Goal: Task Accomplishment & Management: Manage account settings

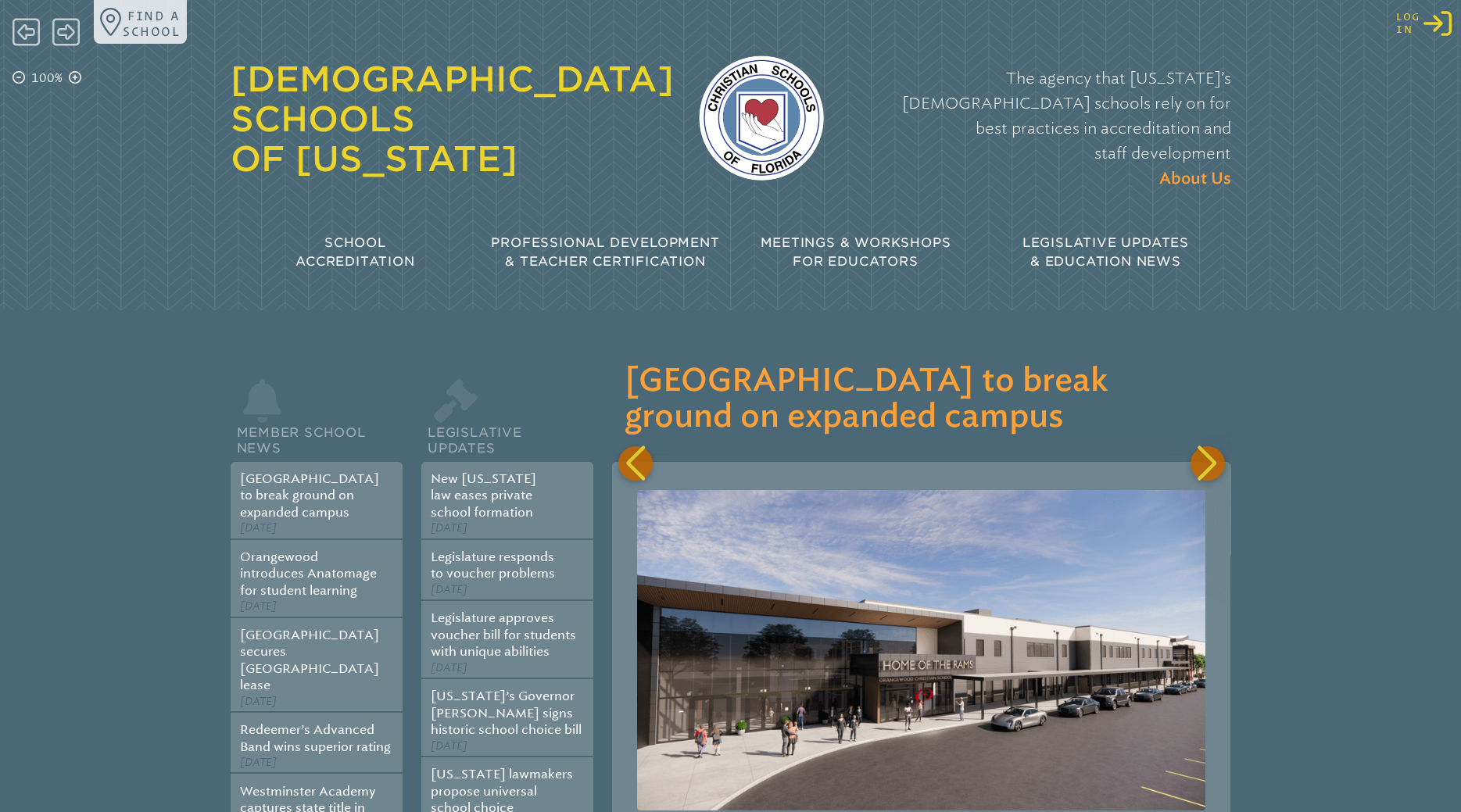
click at [1439, 23] on icon at bounding box center [1437, 23] width 28 height 25
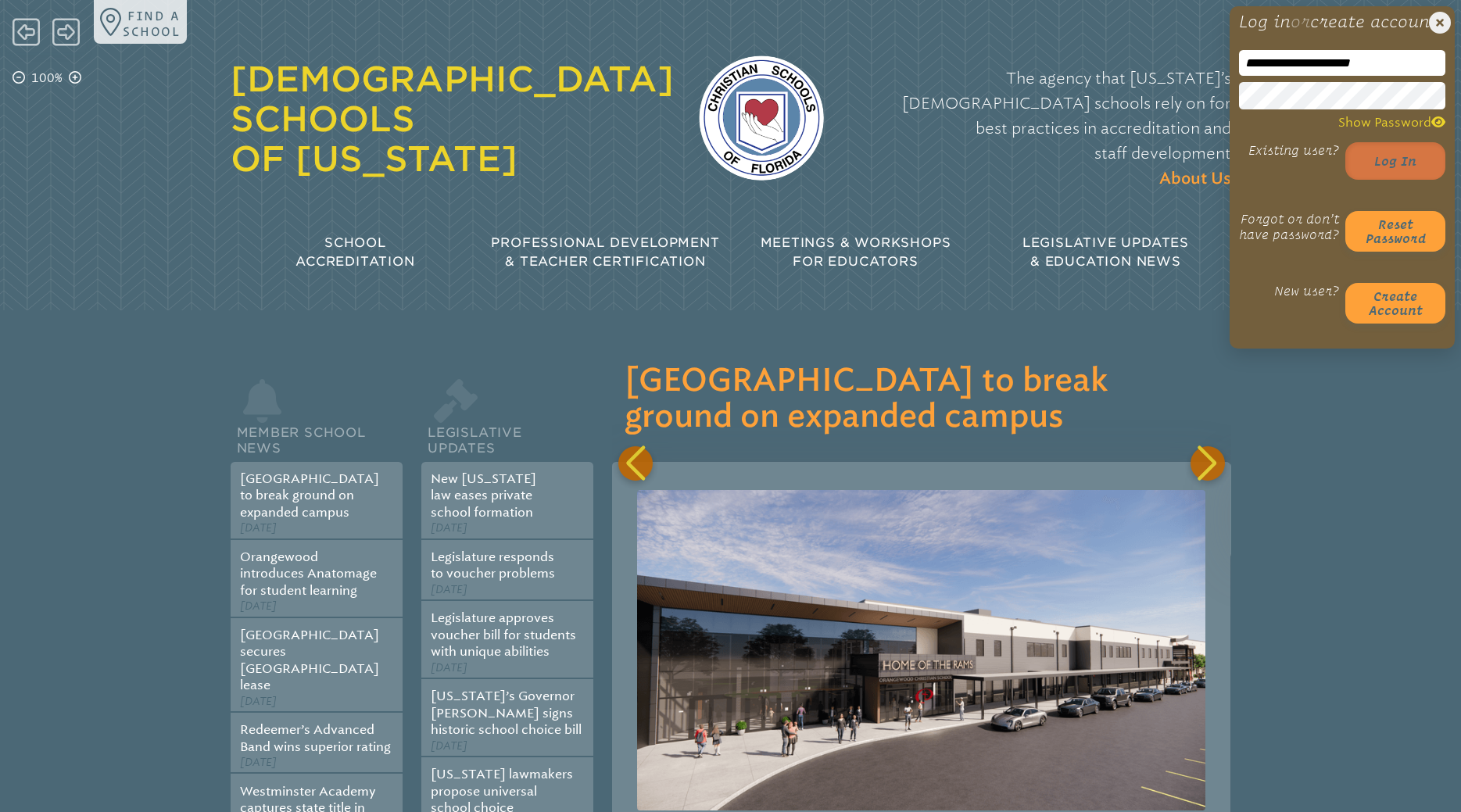
click at [1384, 180] on button "Log in" at bounding box center [1395, 161] width 100 height 37
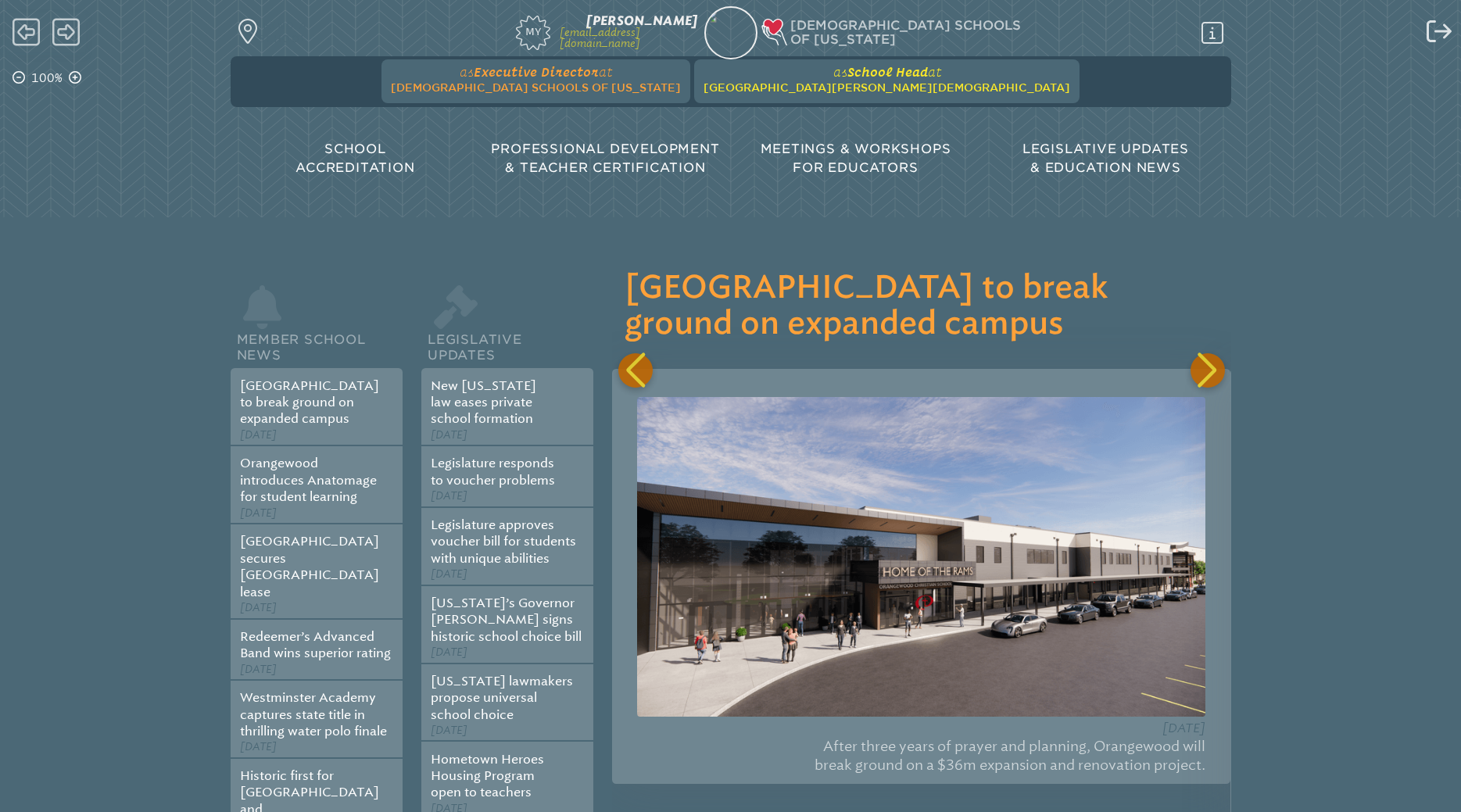
scroll to position [0, 556]
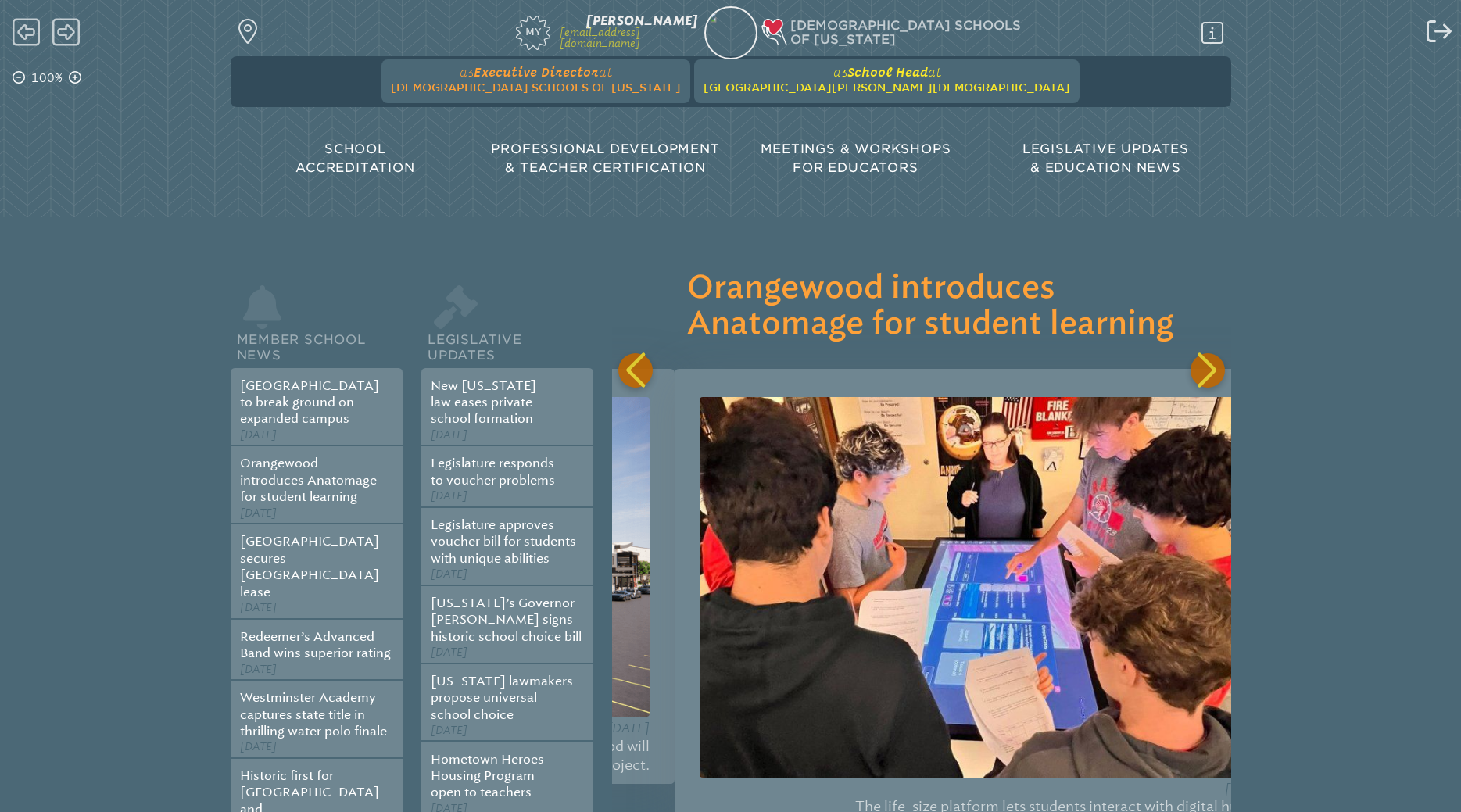
click at [845, 89] on span "[GEOGRAPHIC_DATA][PERSON_NAME][DEMOGRAPHIC_DATA]" at bounding box center [886, 87] width 366 height 12
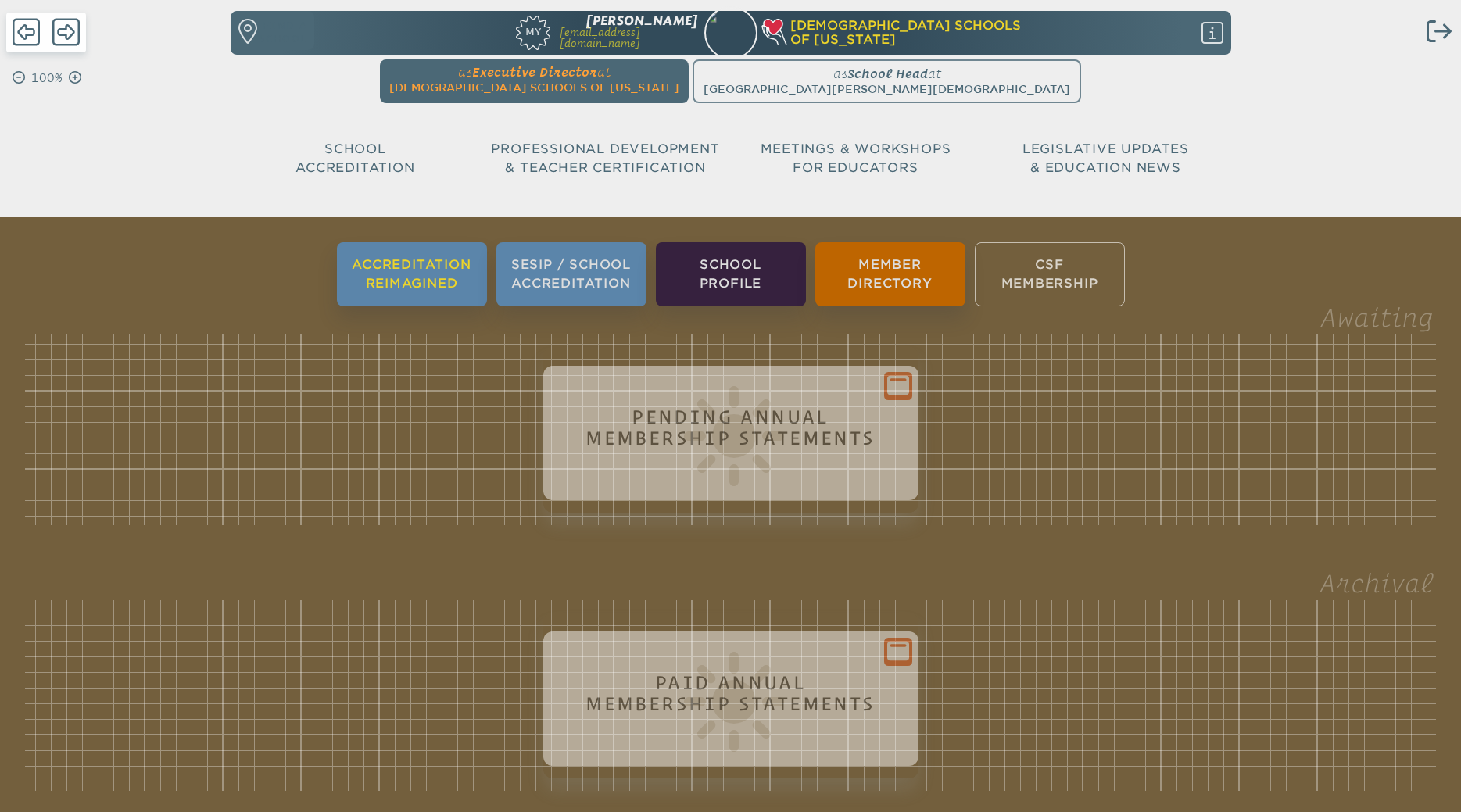
click at [381, 283] on li "Accreditation Reimagined" at bounding box center [411, 273] width 150 height 64
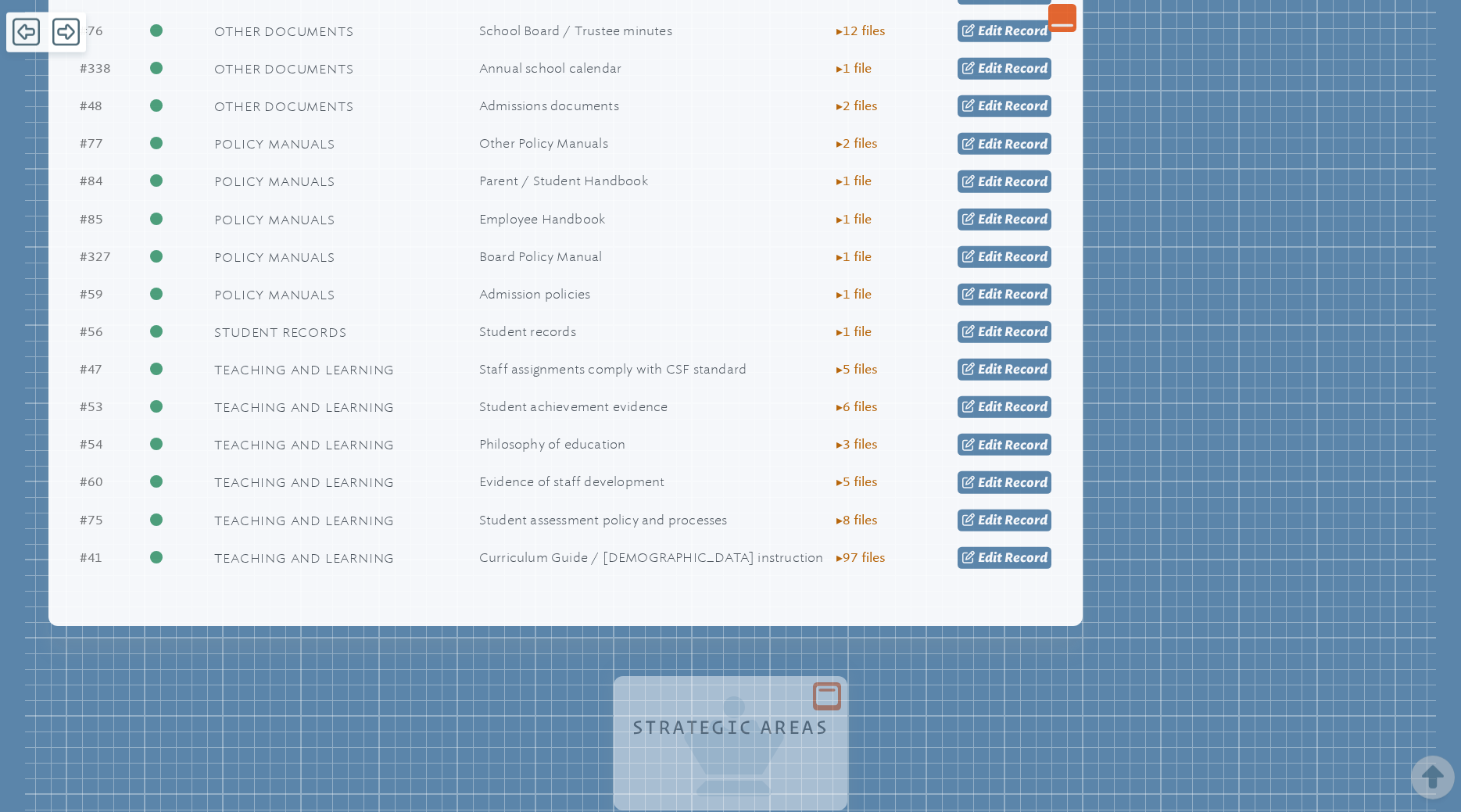
scroll to position [1913, 0]
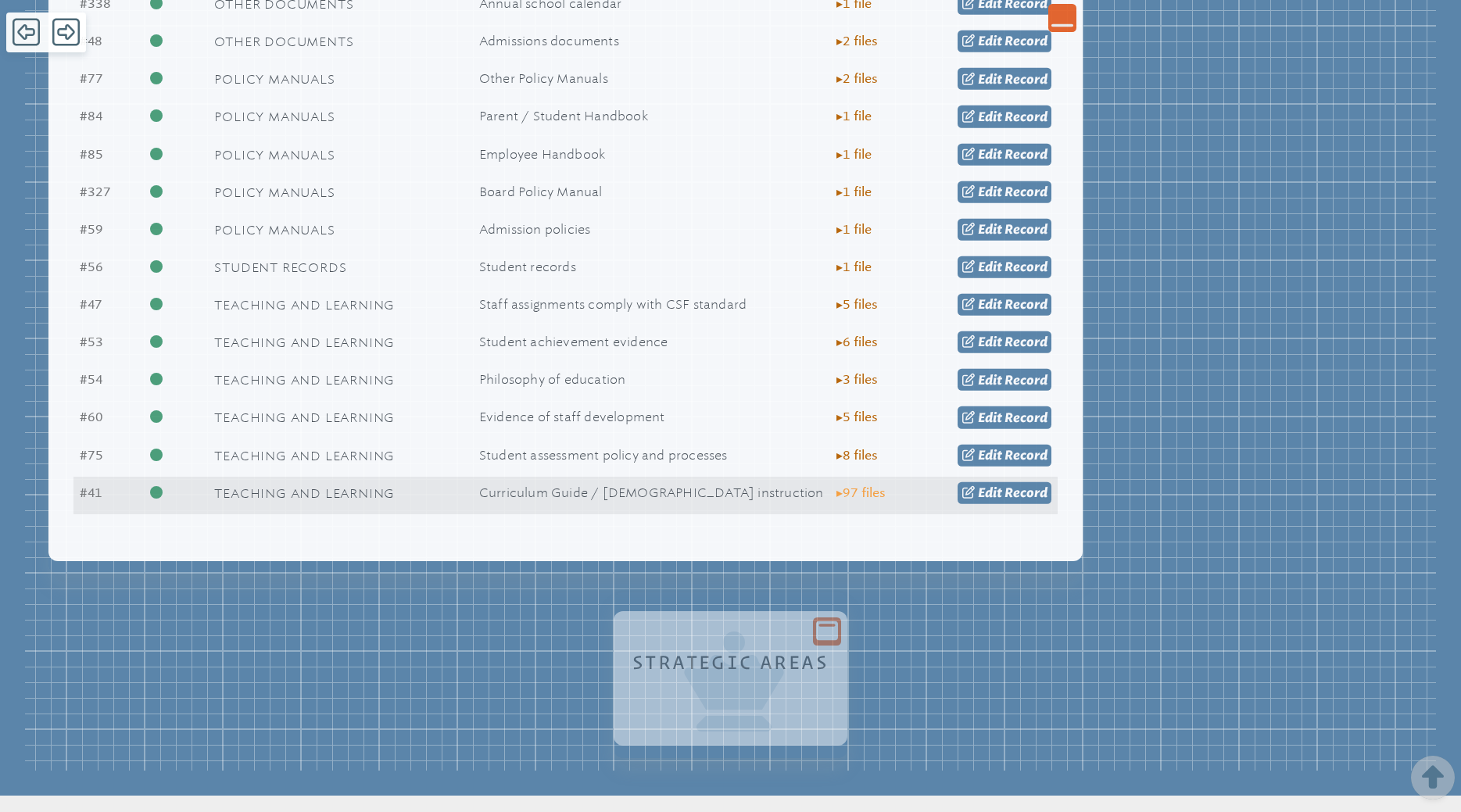
click at [866, 498] on span "▸ 97 file s" at bounding box center [861, 493] width 49 height 14
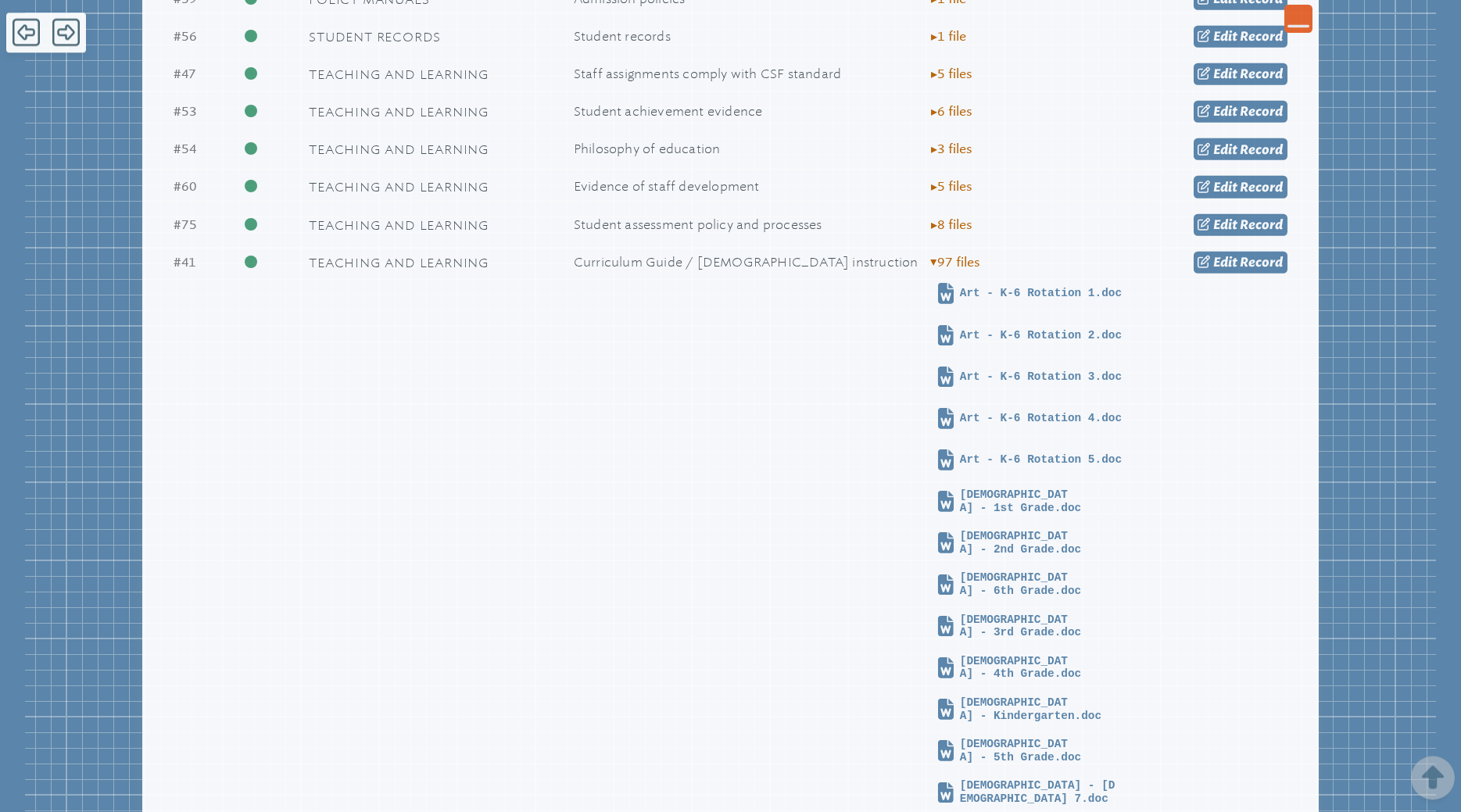
scroll to position [2072, 0]
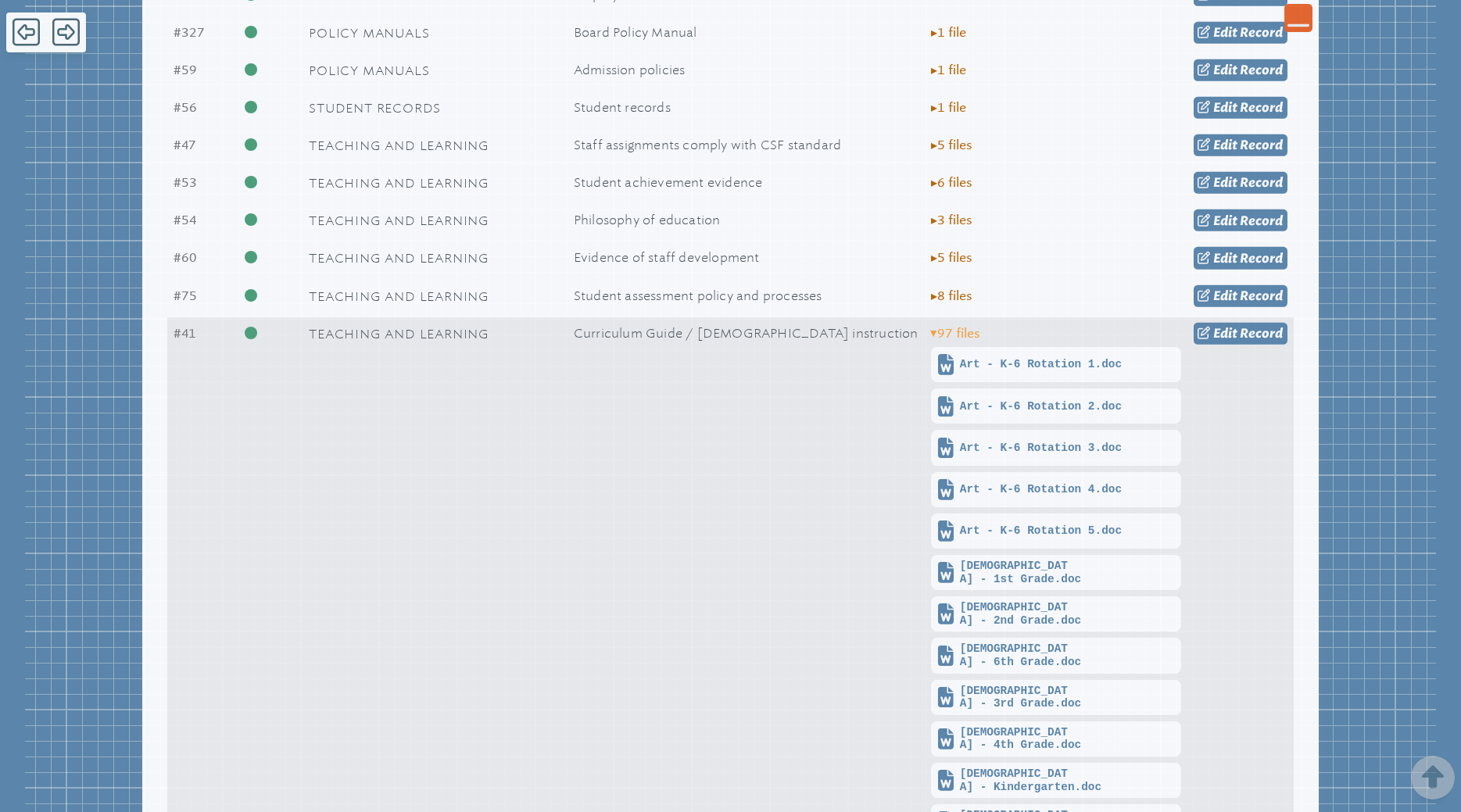
click at [946, 340] on span "▸ 97 file s" at bounding box center [955, 333] width 49 height 14
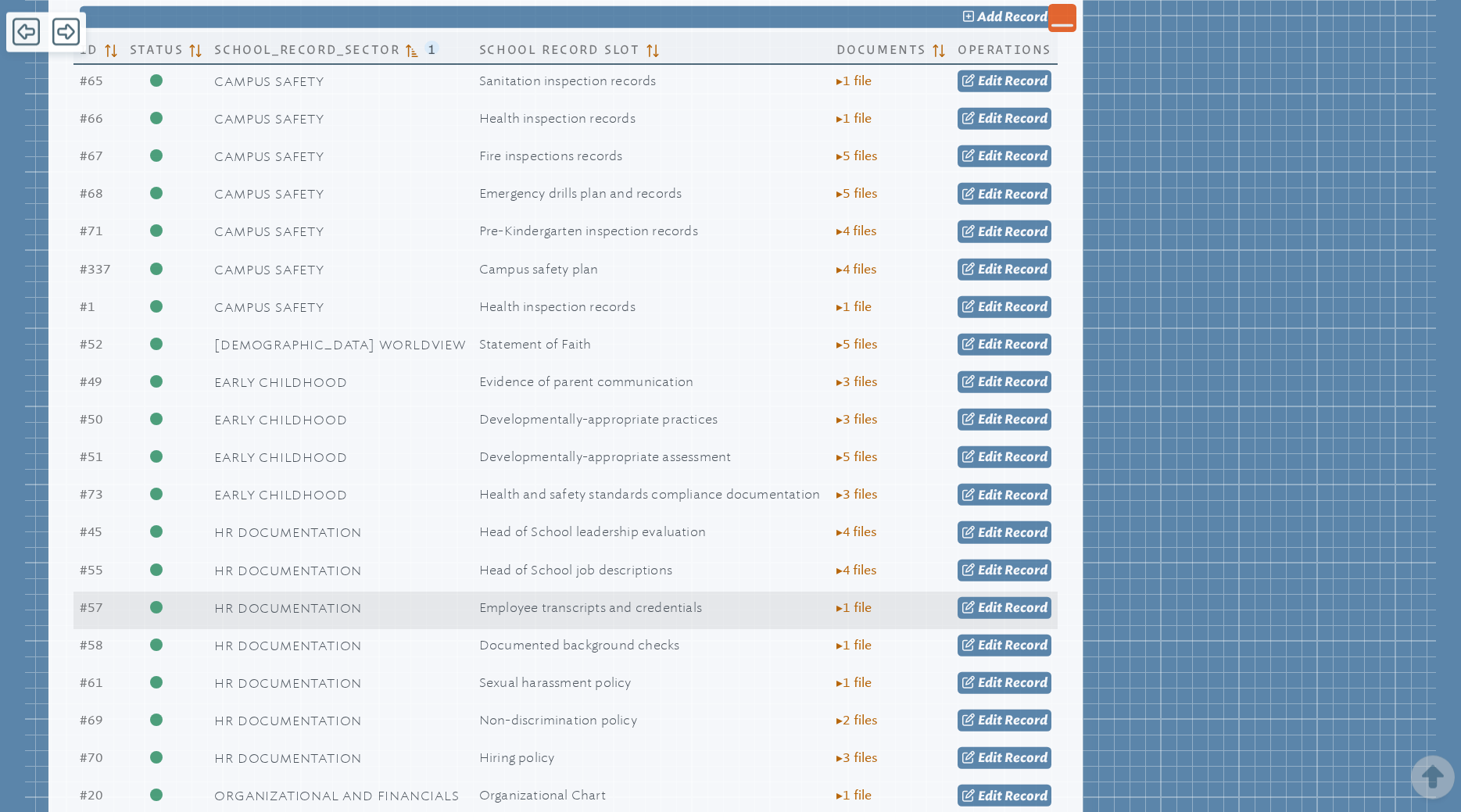
scroll to position [558, 0]
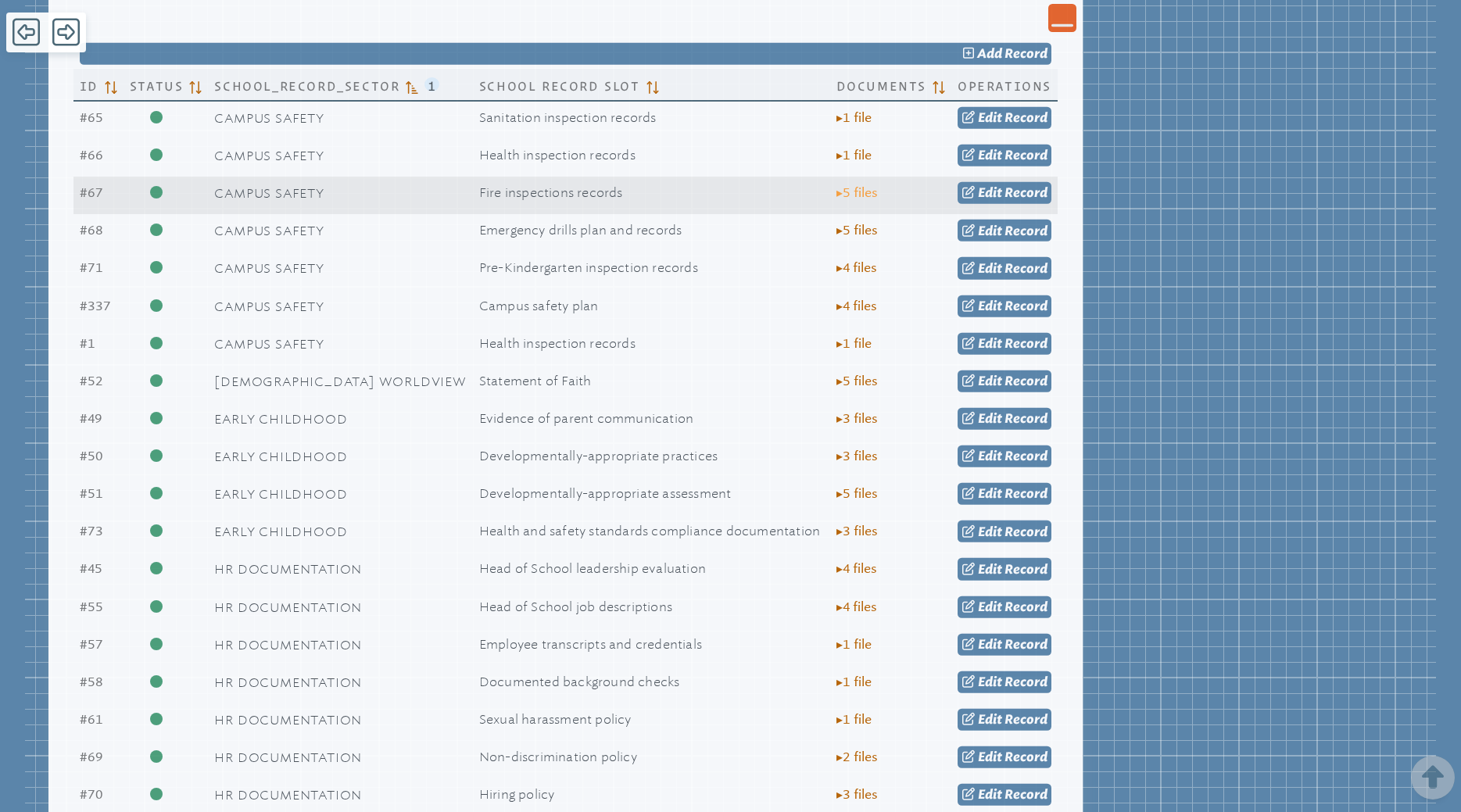
click at [868, 197] on span "▸ 5 file s" at bounding box center [857, 192] width 41 height 14
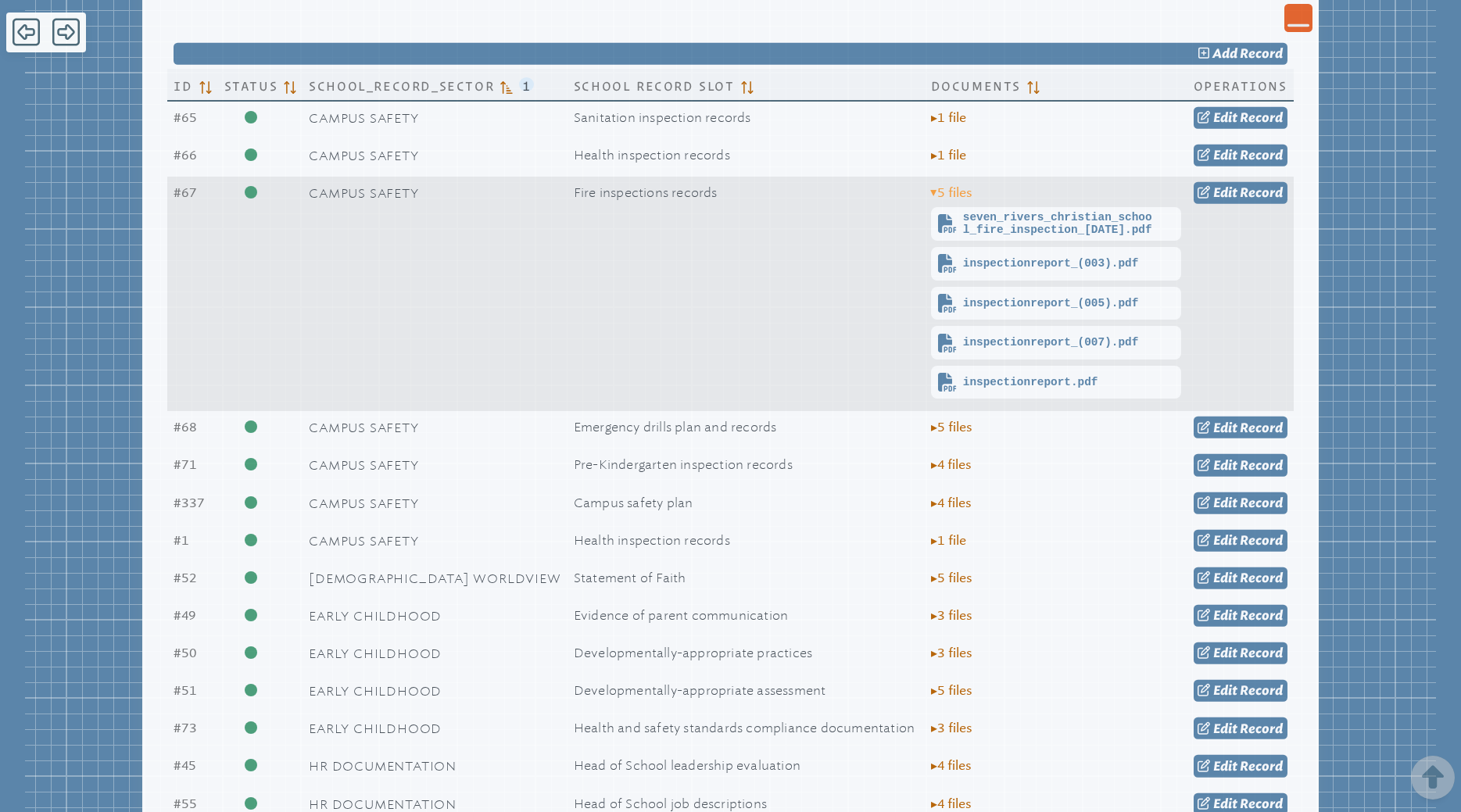
click at [955, 195] on span "▸ 5 file s" at bounding box center [951, 192] width 41 height 14
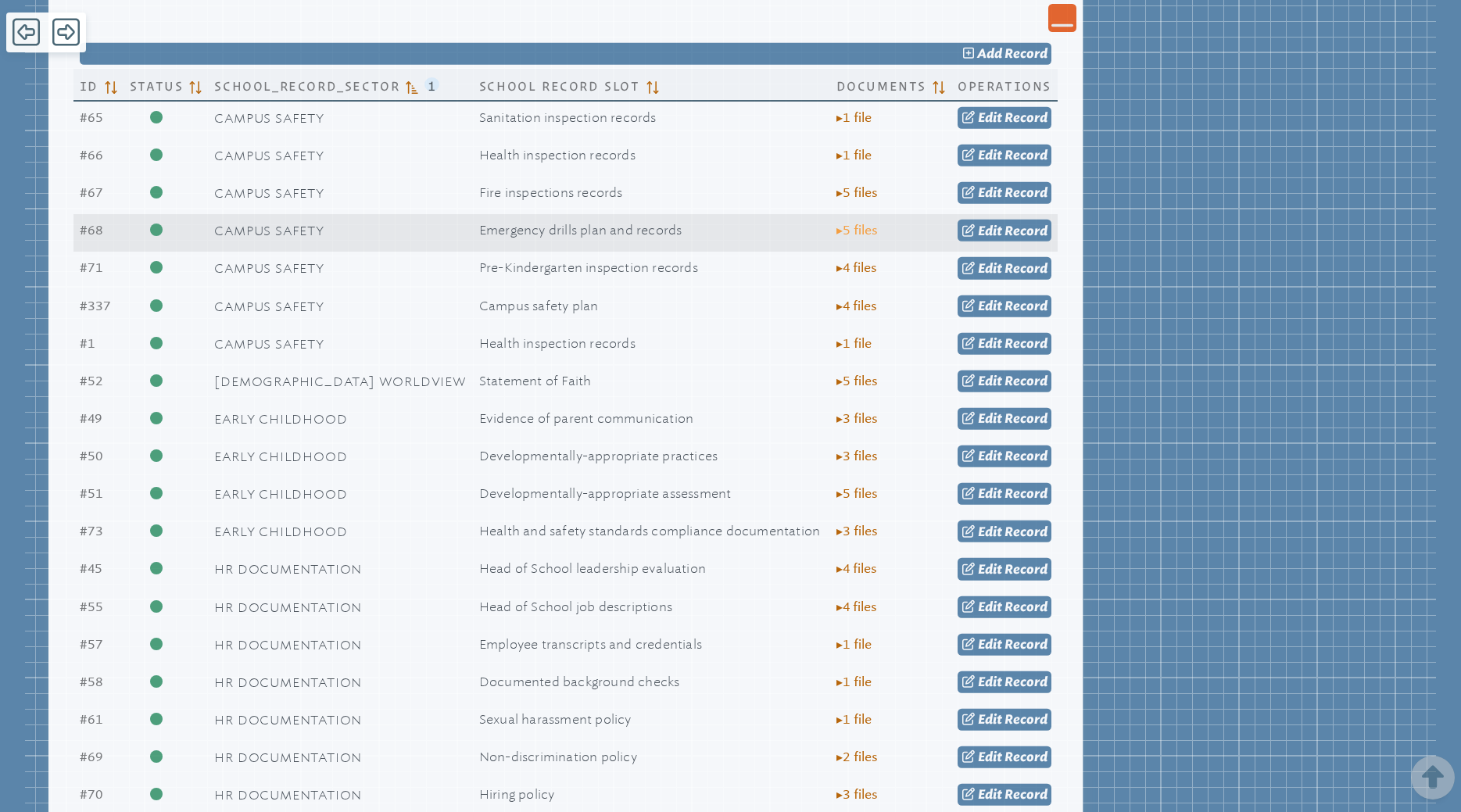
click at [870, 227] on span "▸ 5 file s" at bounding box center [857, 230] width 41 height 14
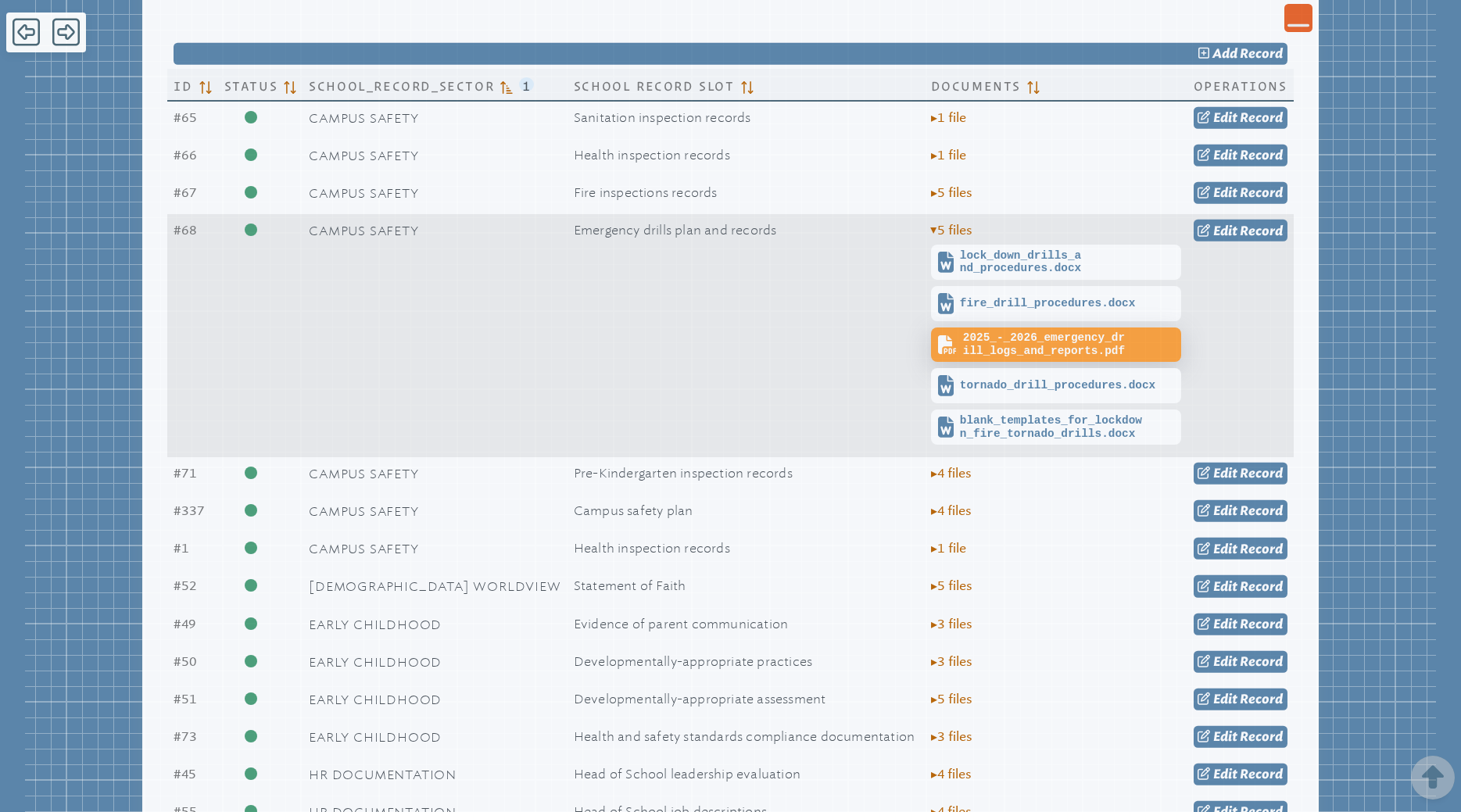
click at [997, 349] on span "2025_-_2026_emergency_drill_logs_and_reports.pdf" at bounding box center [1069, 345] width 214 height 26
click at [1226, 229] on span "Edit" at bounding box center [1225, 230] width 24 height 15
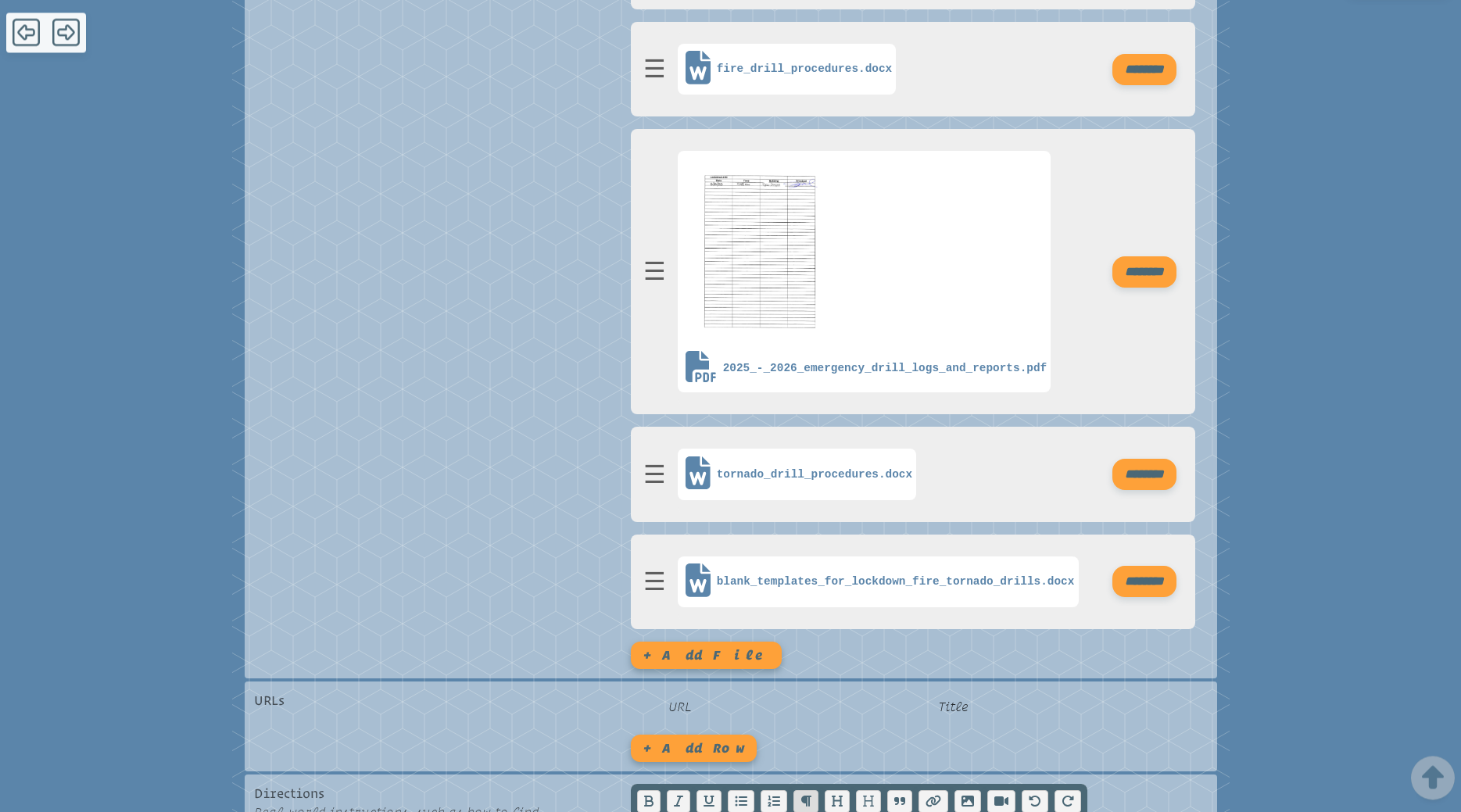
scroll to position [637, 0]
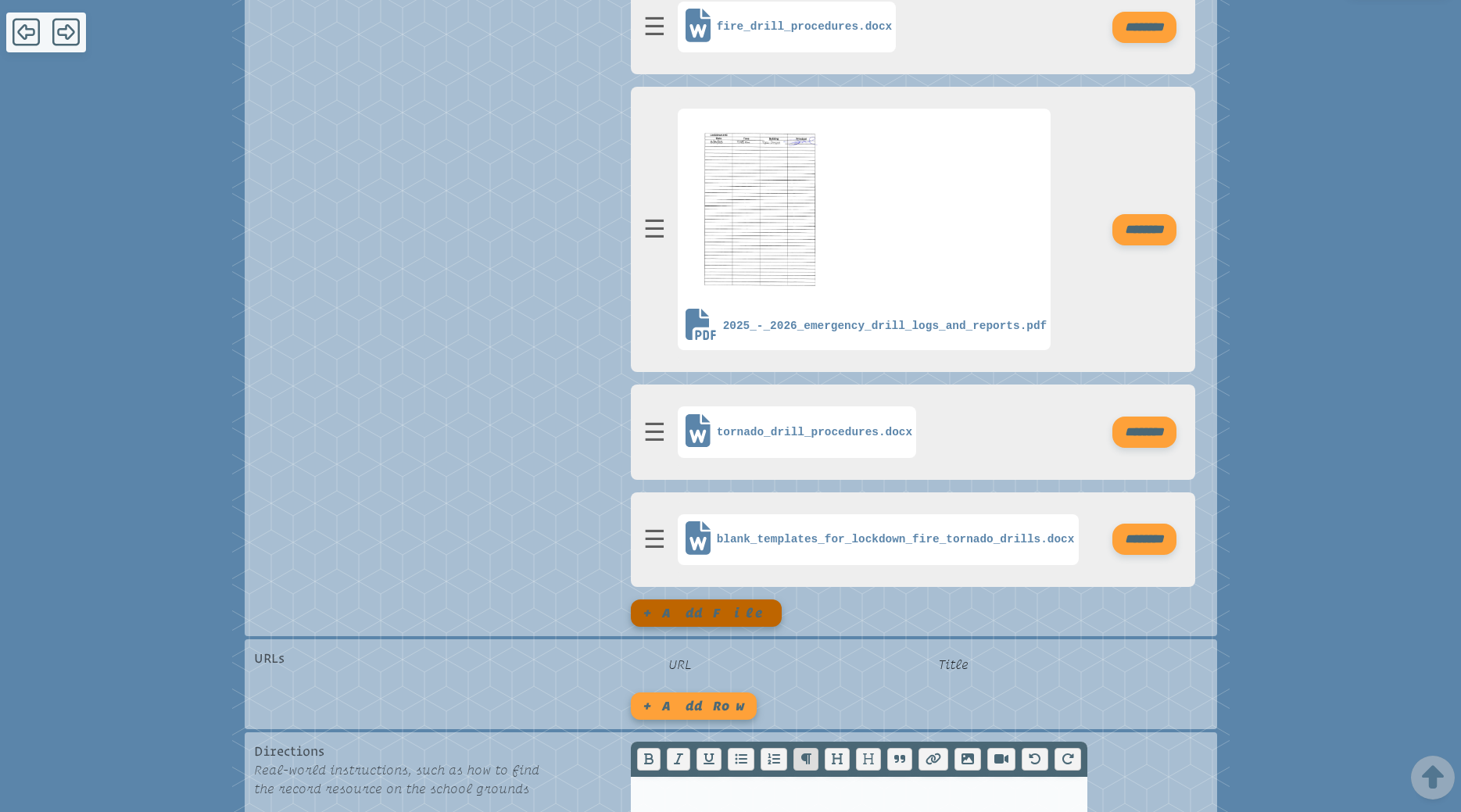
click at [678, 624] on button "+ Add file" at bounding box center [706, 613] width 150 height 27
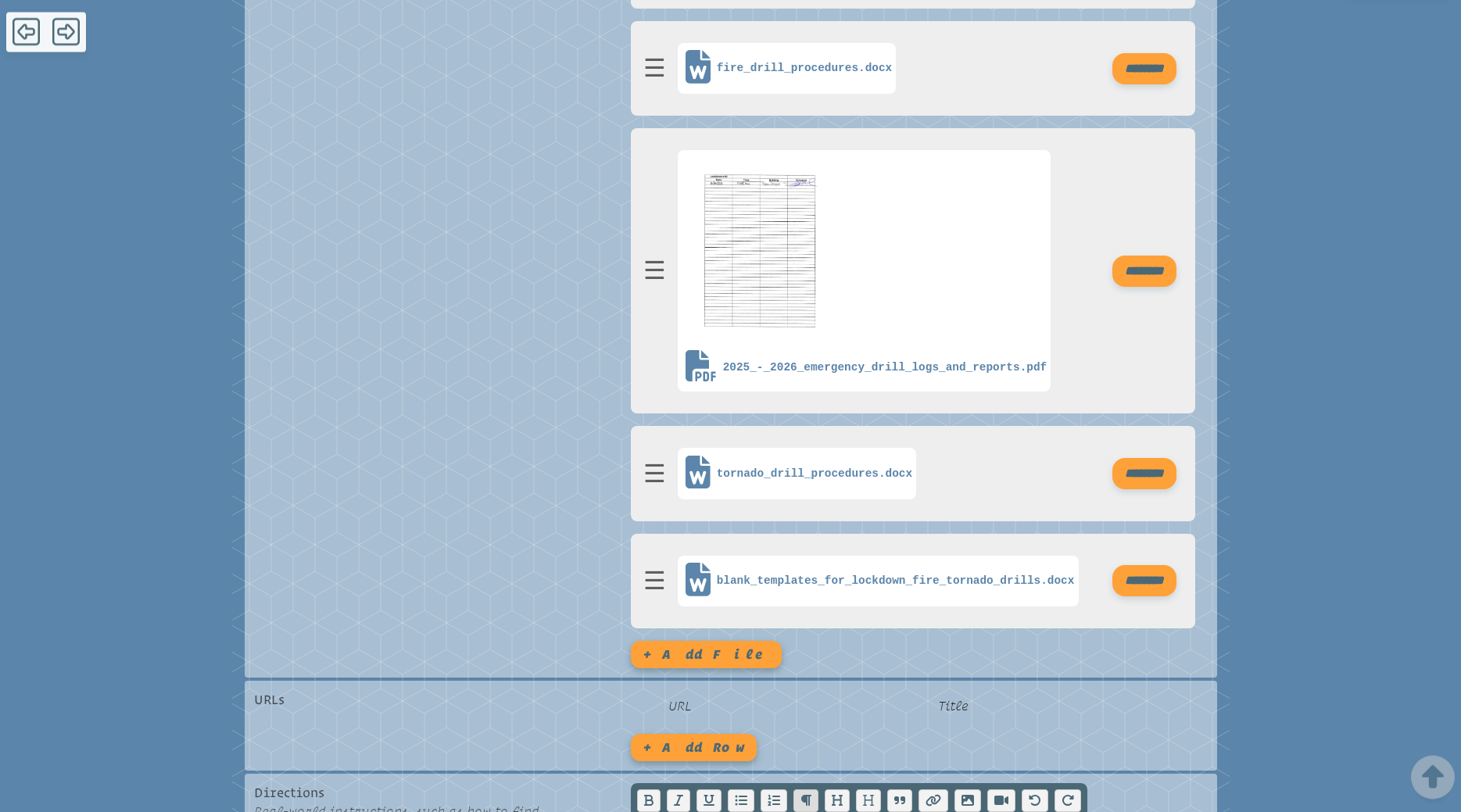
scroll to position [603, 0]
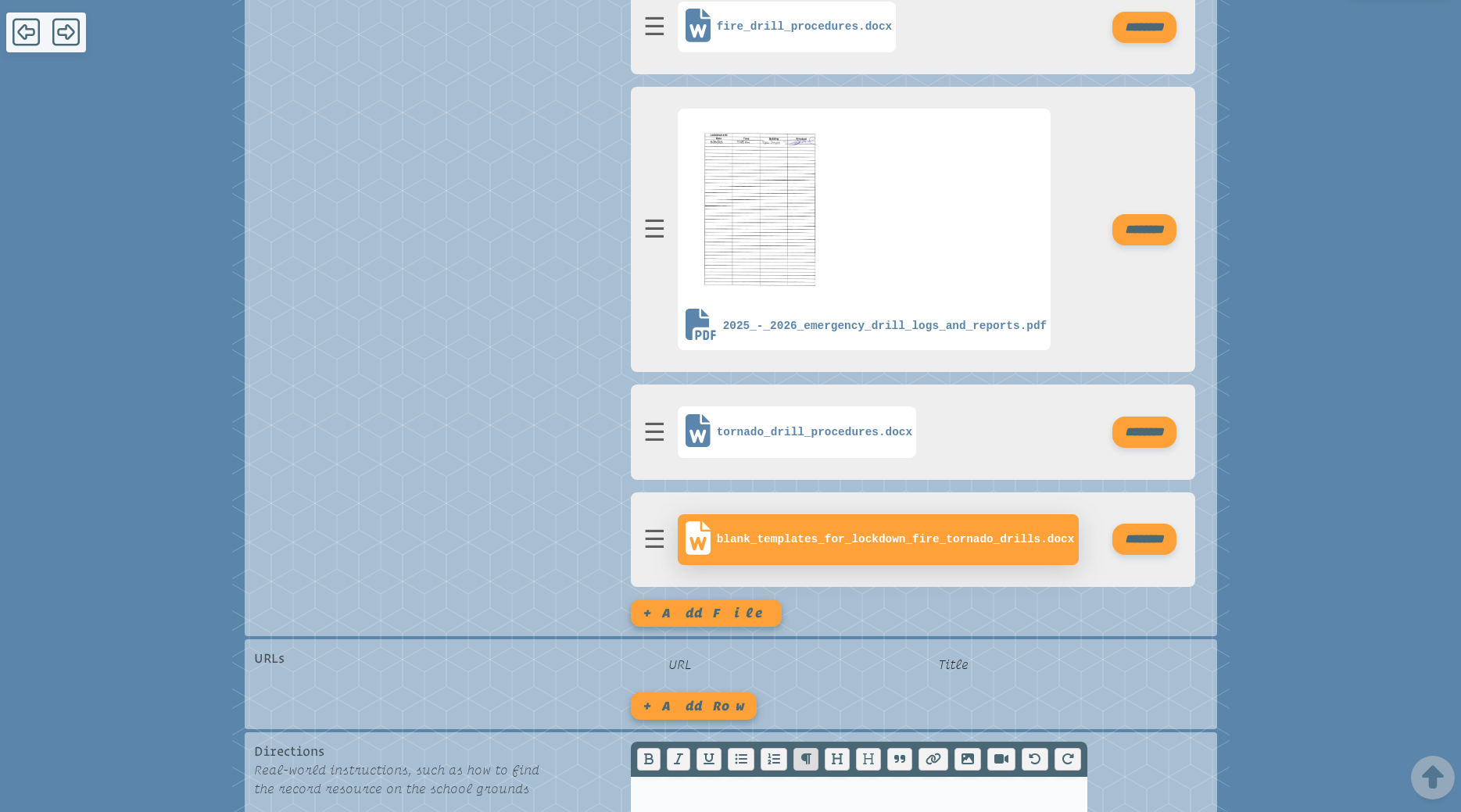
click at [750, 546] on span "blank_templates_for_lockdown_fire_tornado_drills.docx" at bounding box center [896, 539] width 358 height 13
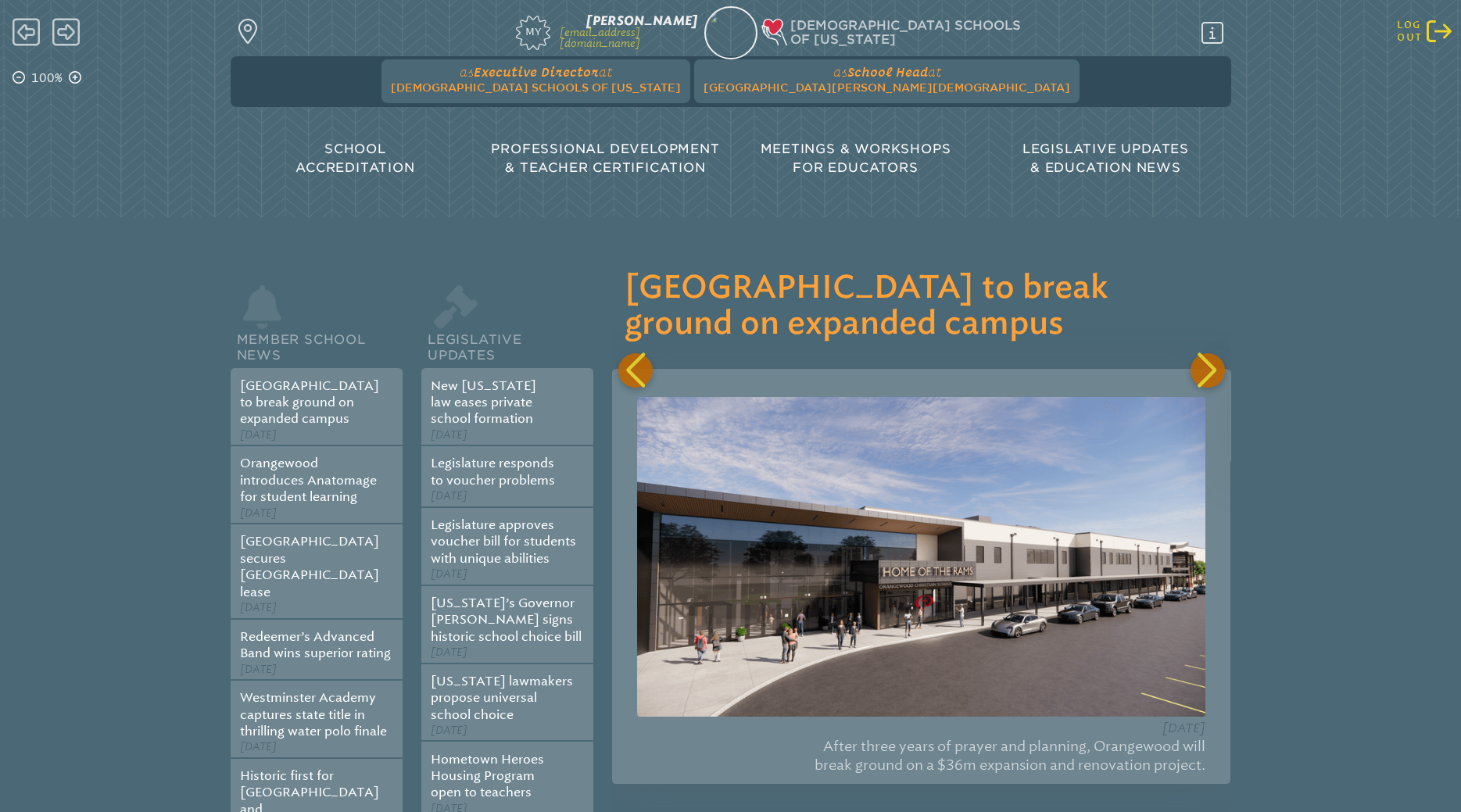
click at [1437, 33] on icon "Log out" at bounding box center [1438, 31] width 25 height 25
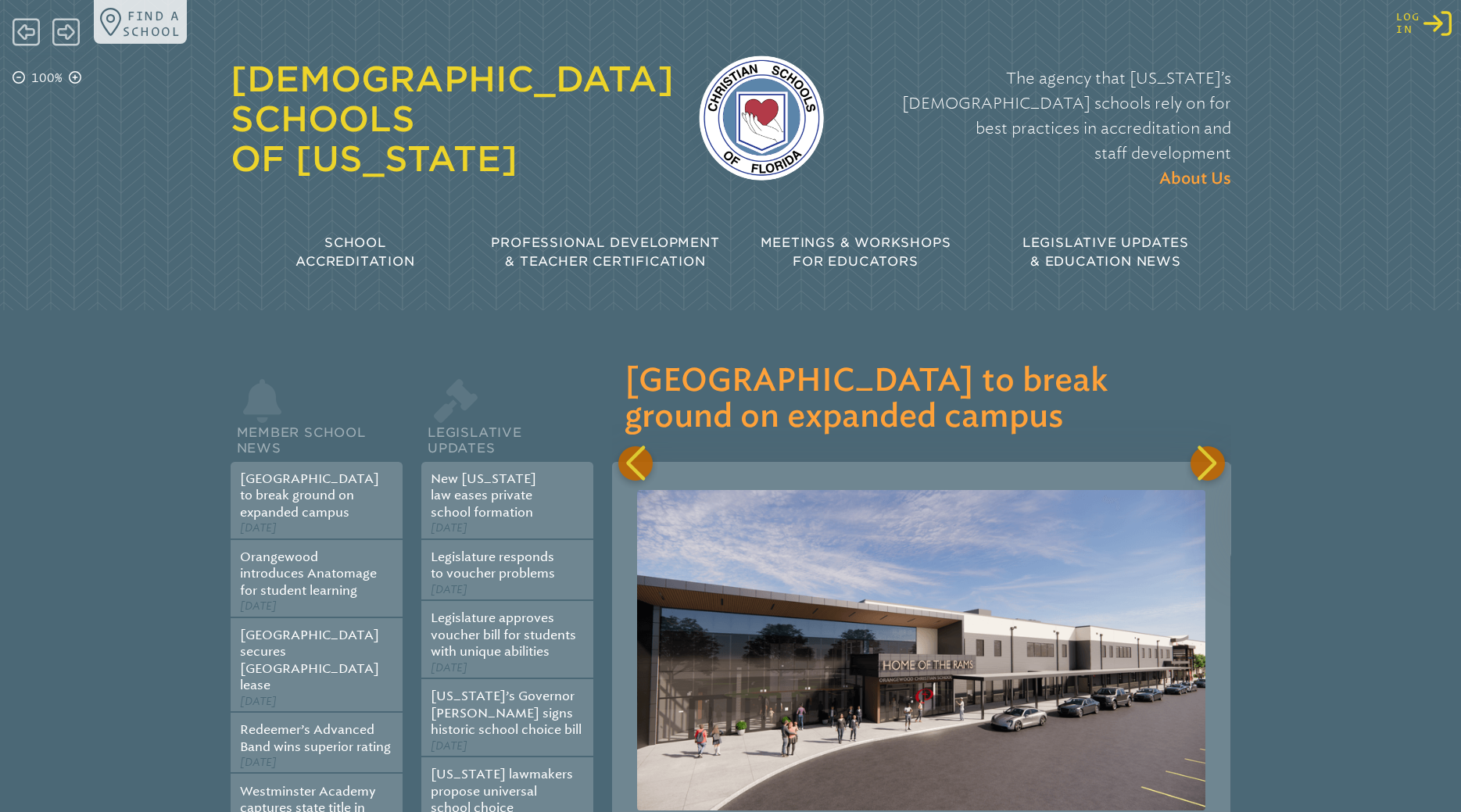
click at [1442, 30] on icon "Log in or Create Account" at bounding box center [1437, 23] width 28 height 28
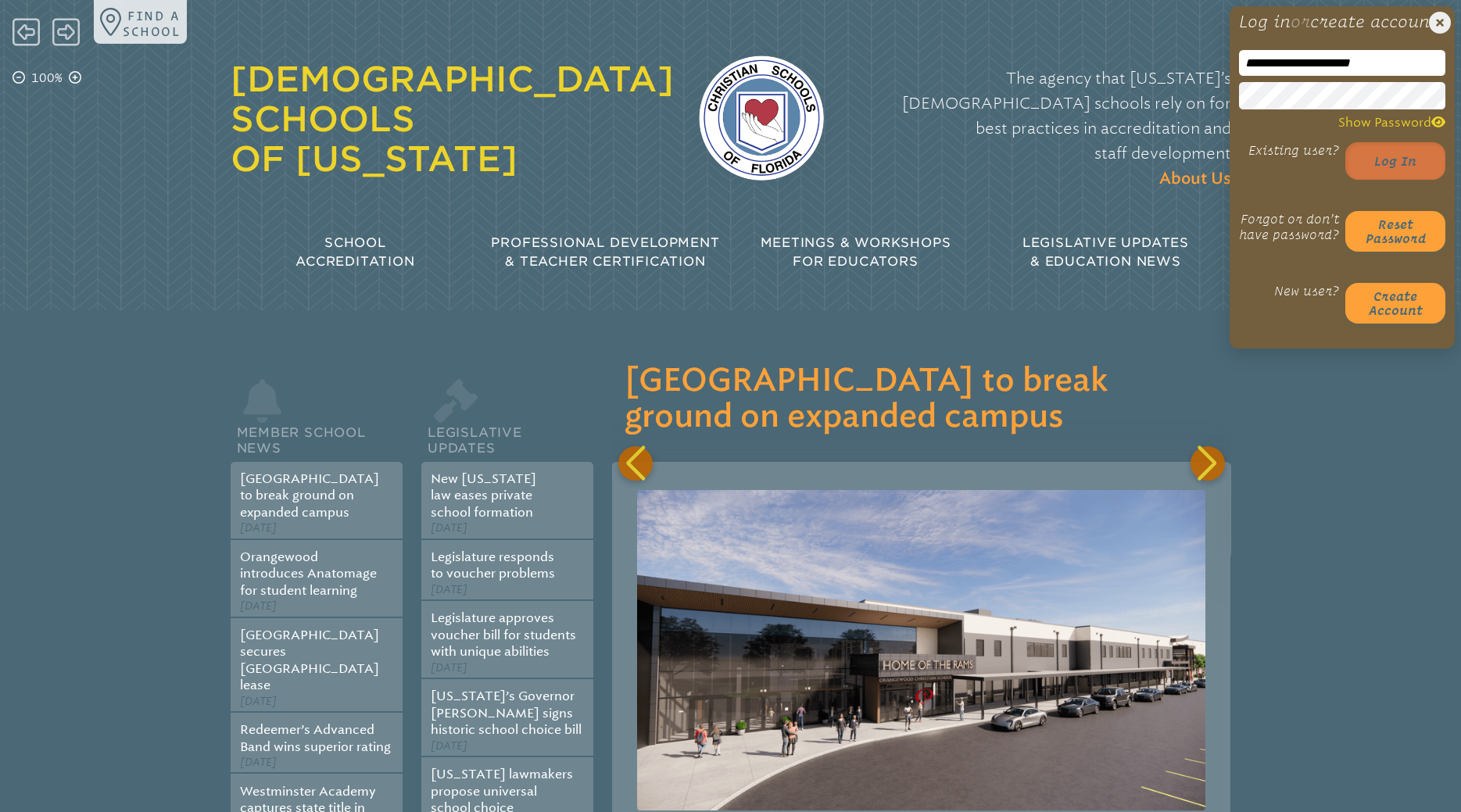
click at [1383, 176] on button "Log in" at bounding box center [1395, 161] width 100 height 37
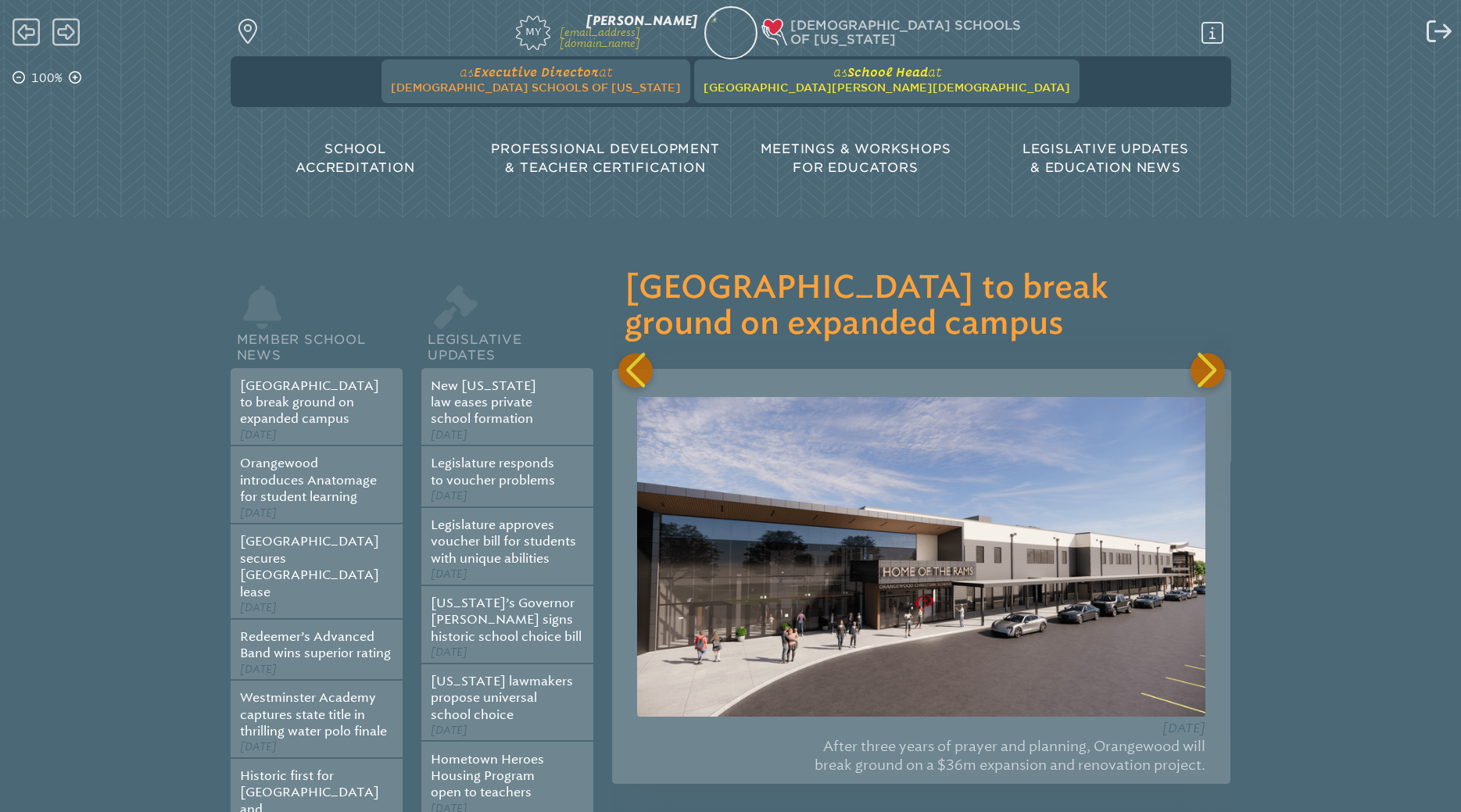
click at [805, 83] on span "[GEOGRAPHIC_DATA][PERSON_NAME][DEMOGRAPHIC_DATA]" at bounding box center [886, 87] width 366 height 12
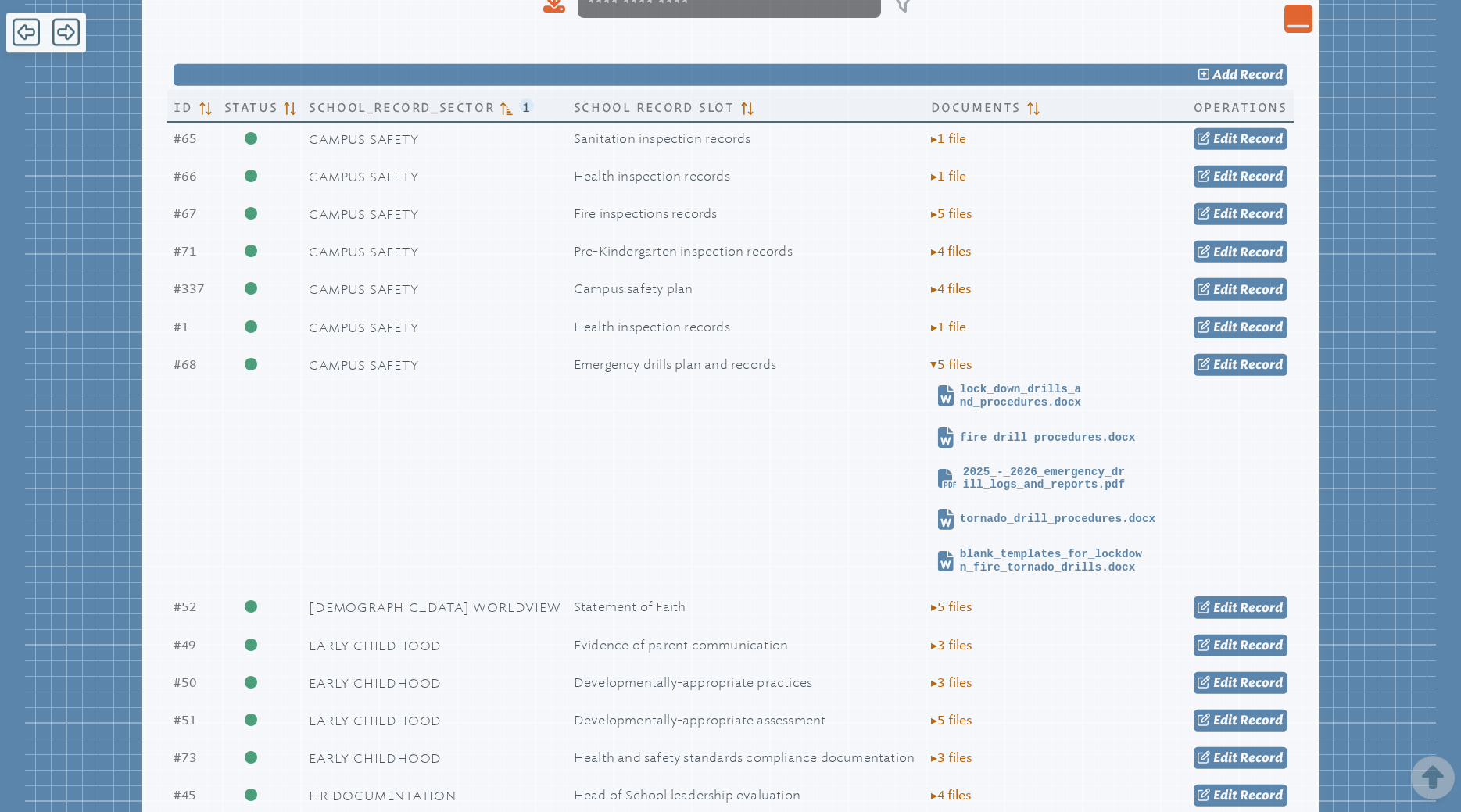
scroll to position [558, 0]
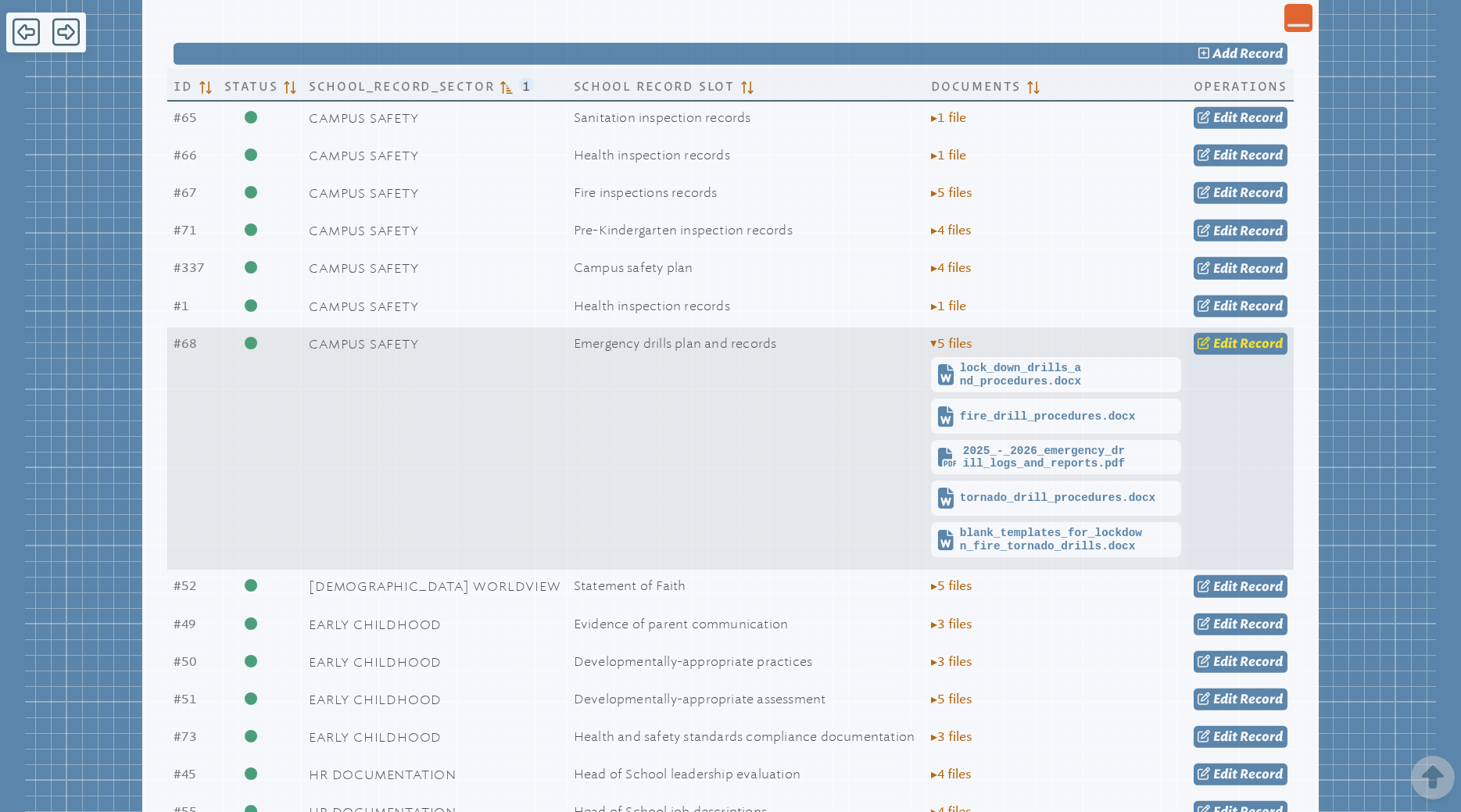
click at [1263, 347] on span "Record" at bounding box center [1260, 343] width 43 height 15
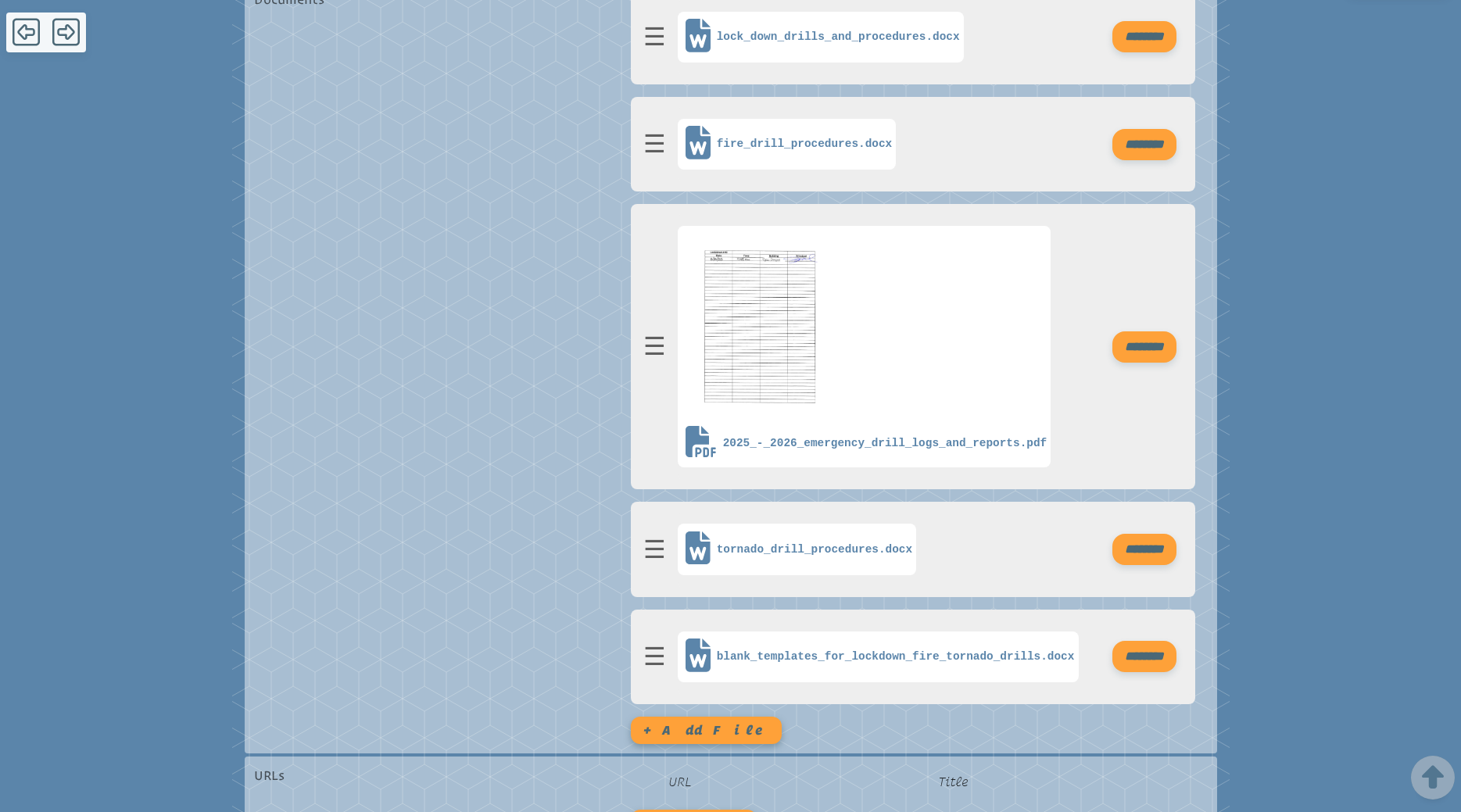
scroll to position [558, 0]
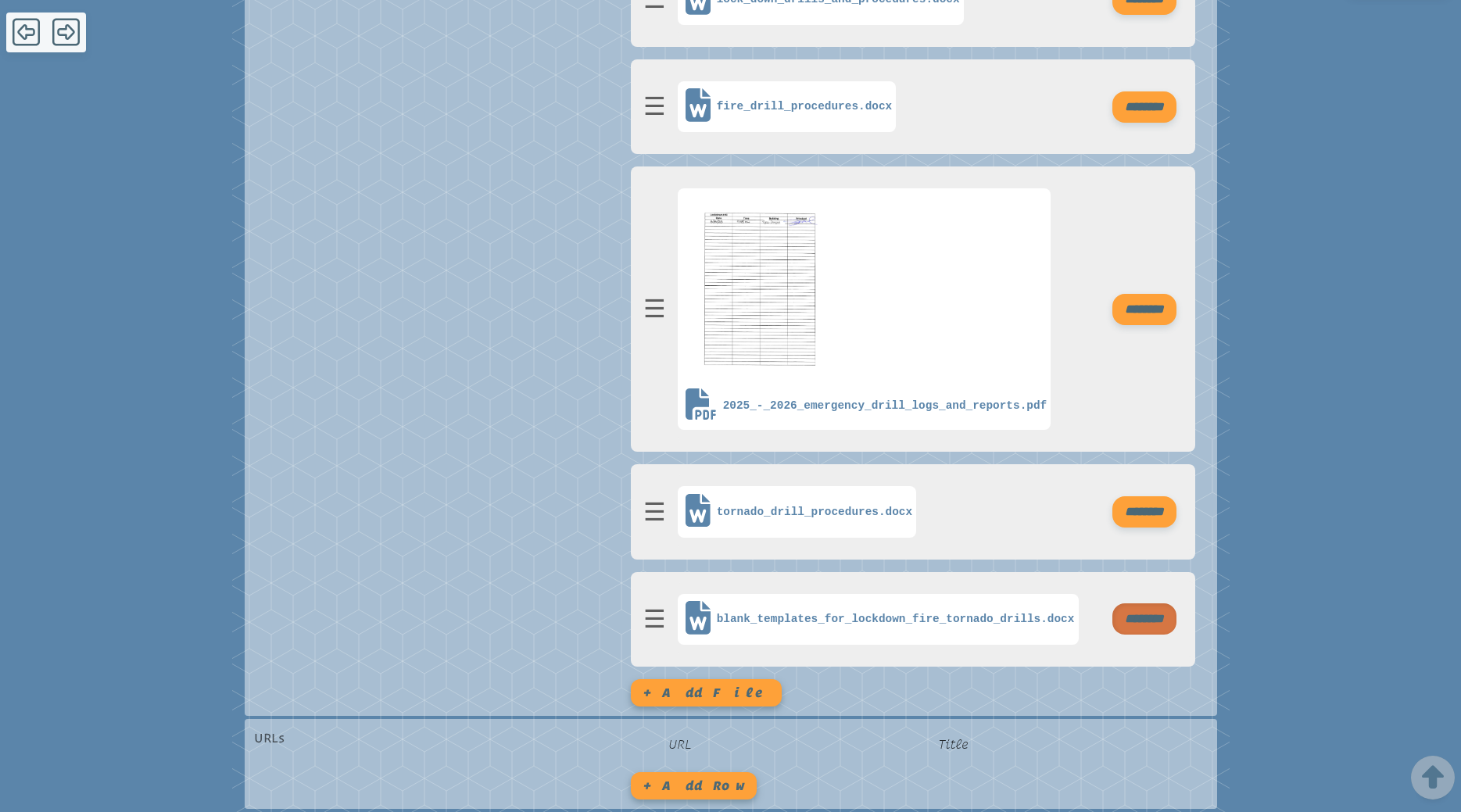
click at [1144, 633] on input "********" at bounding box center [1144, 619] width 64 height 32
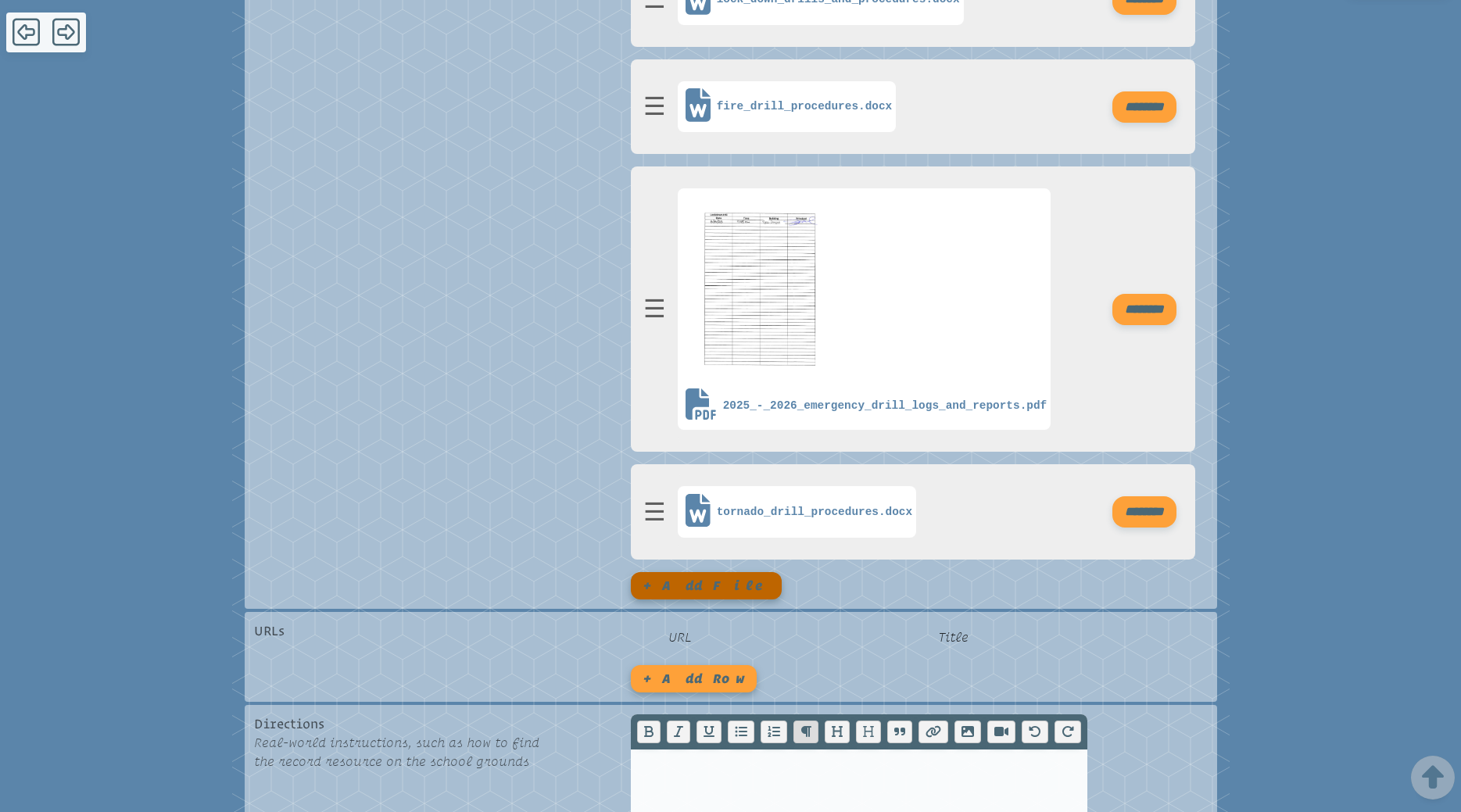
click at [684, 592] on button "+ Add file" at bounding box center [706, 586] width 150 height 27
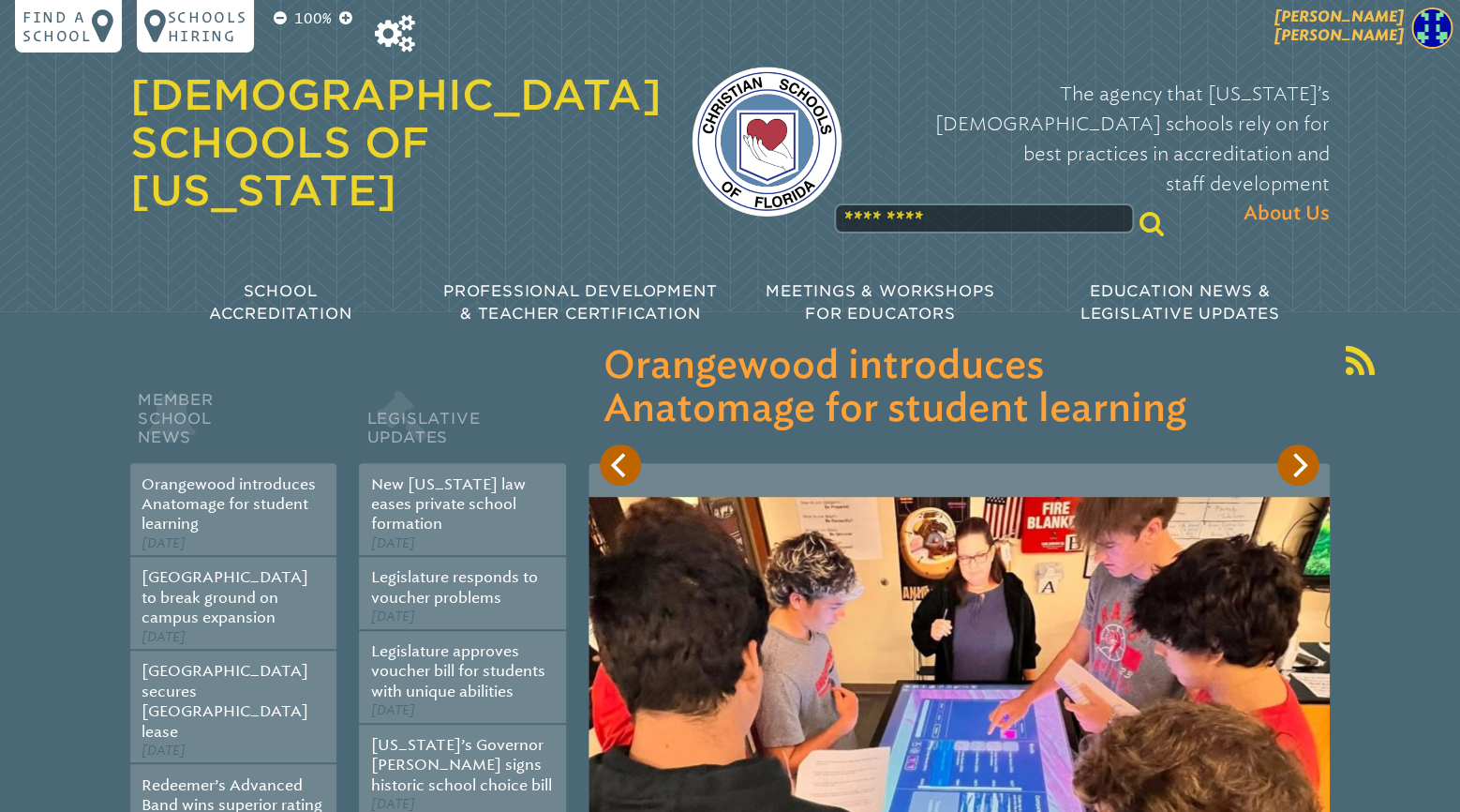
click at [1409, 26] on p "[PERSON_NAME]" at bounding box center [1306, 30] width 308 height 46
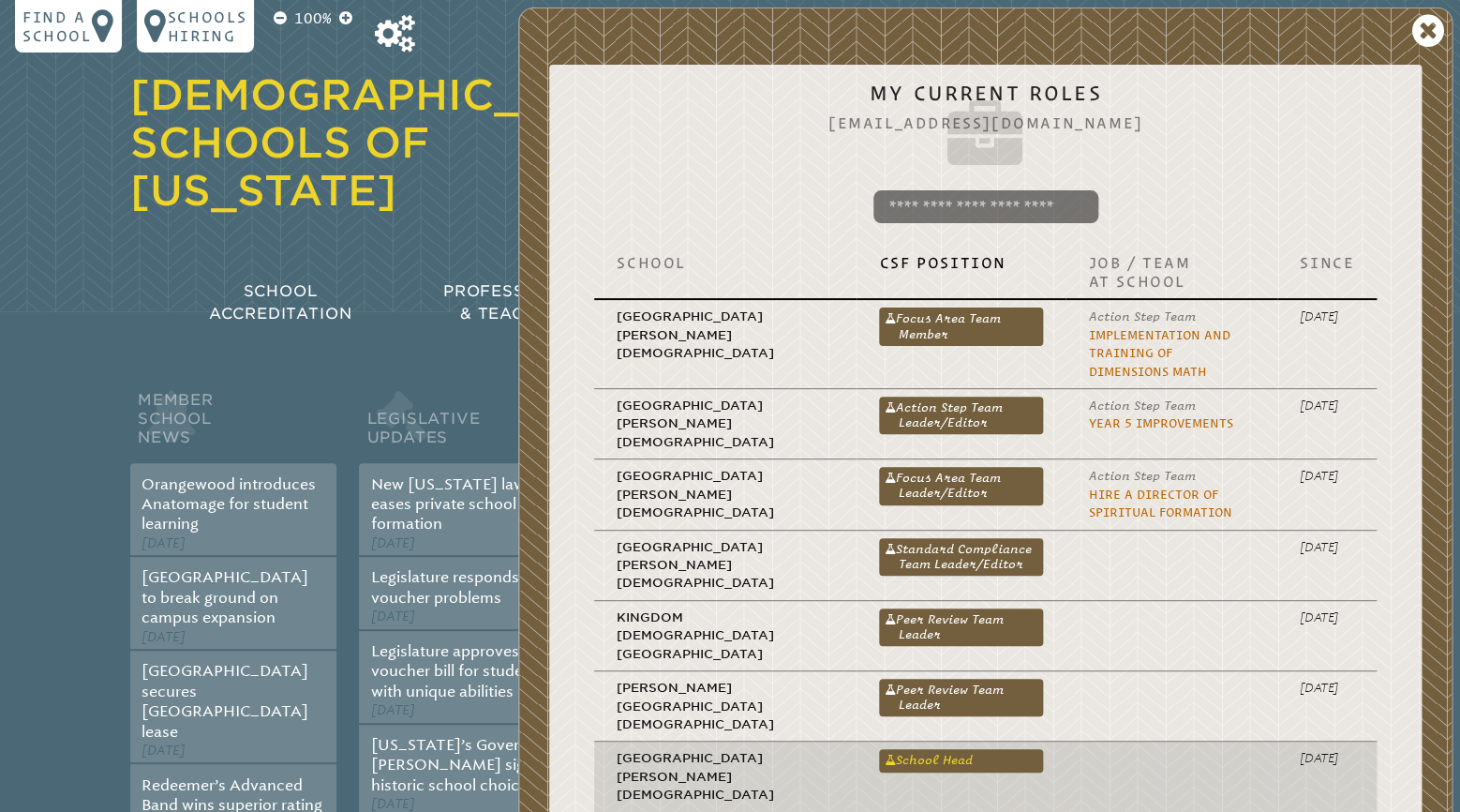
click at [894, 749] on link "School Head" at bounding box center [960, 760] width 164 height 22
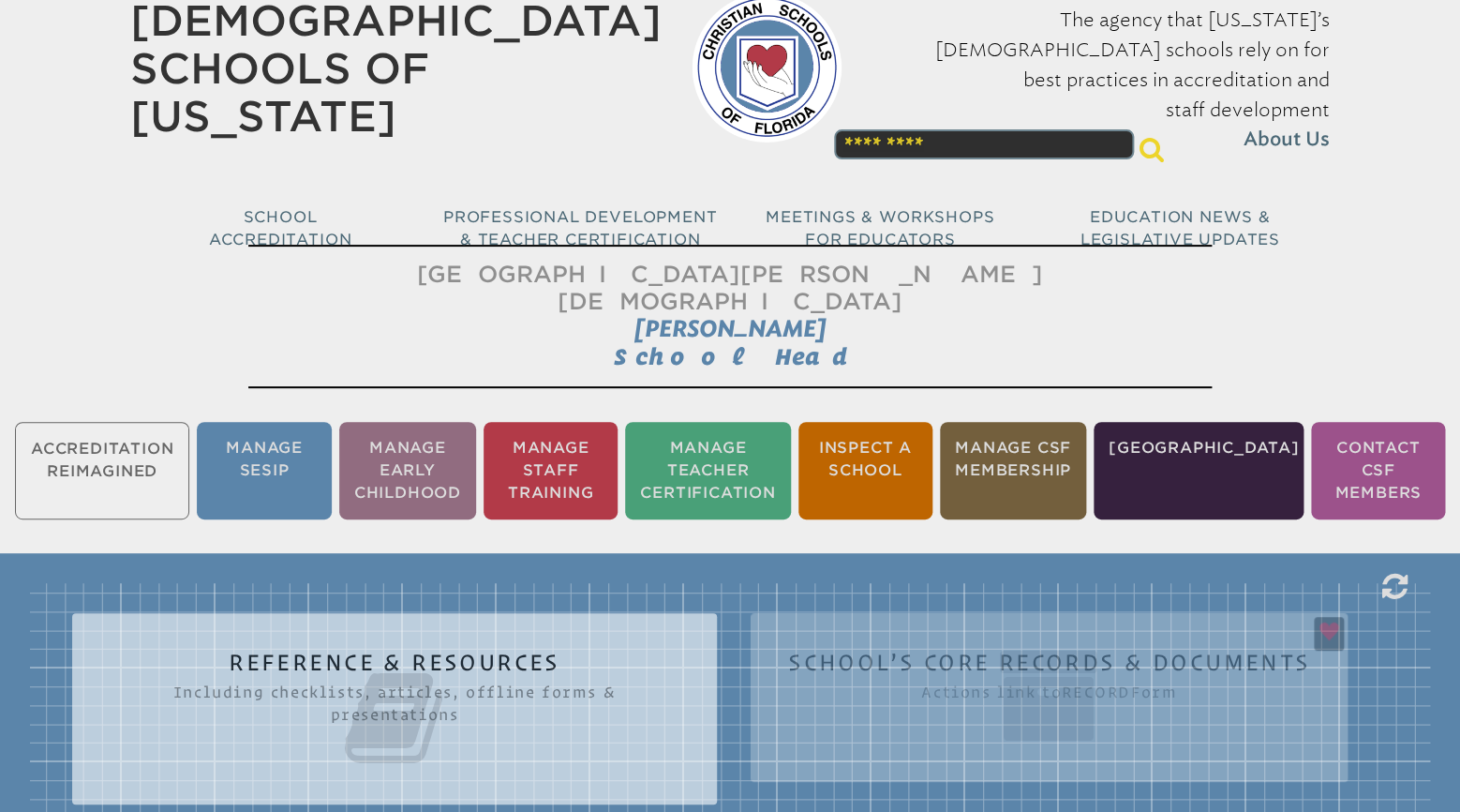
scroll to position [394, 0]
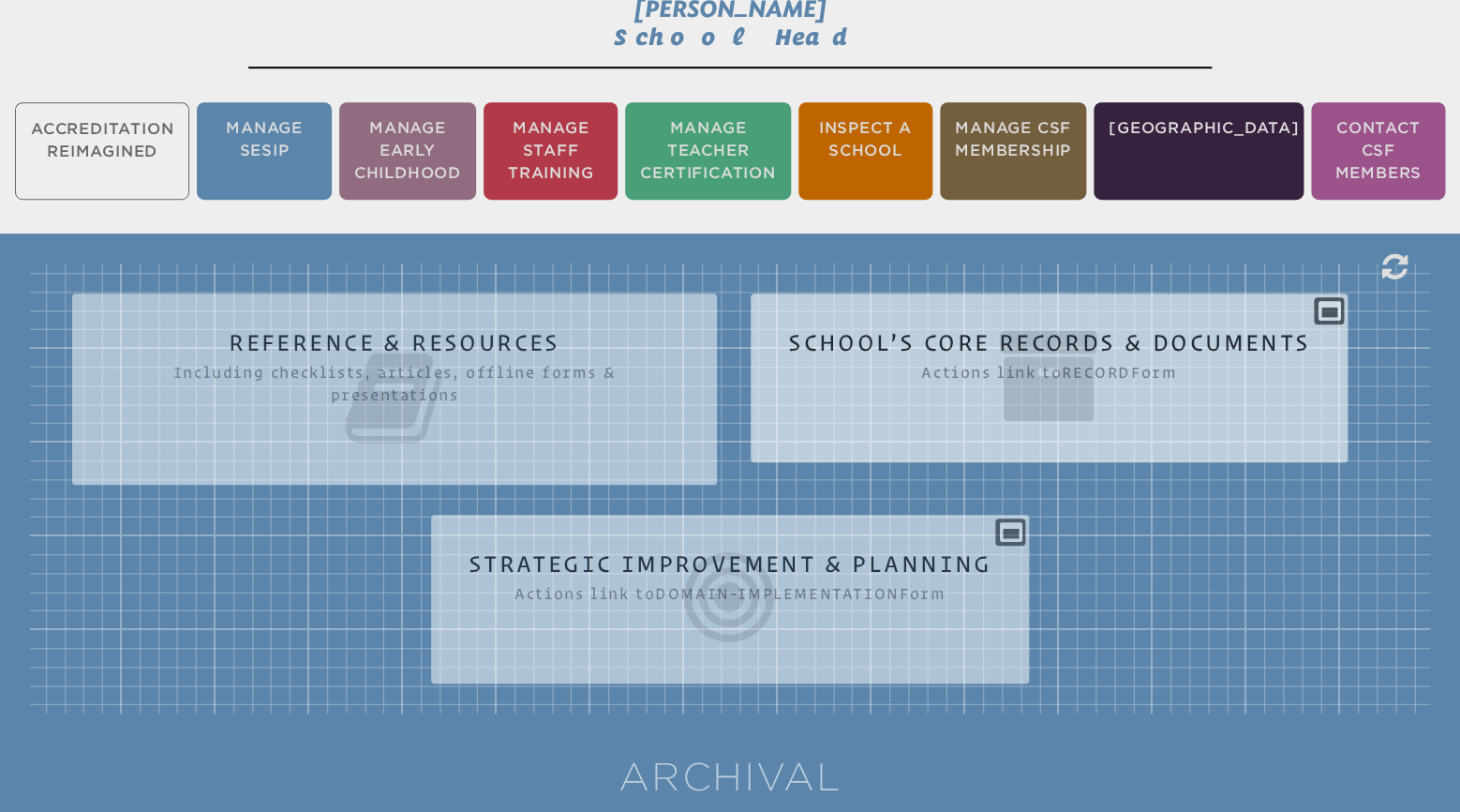
click at [1063, 323] on icon at bounding box center [1049, 375] width 522 height 105
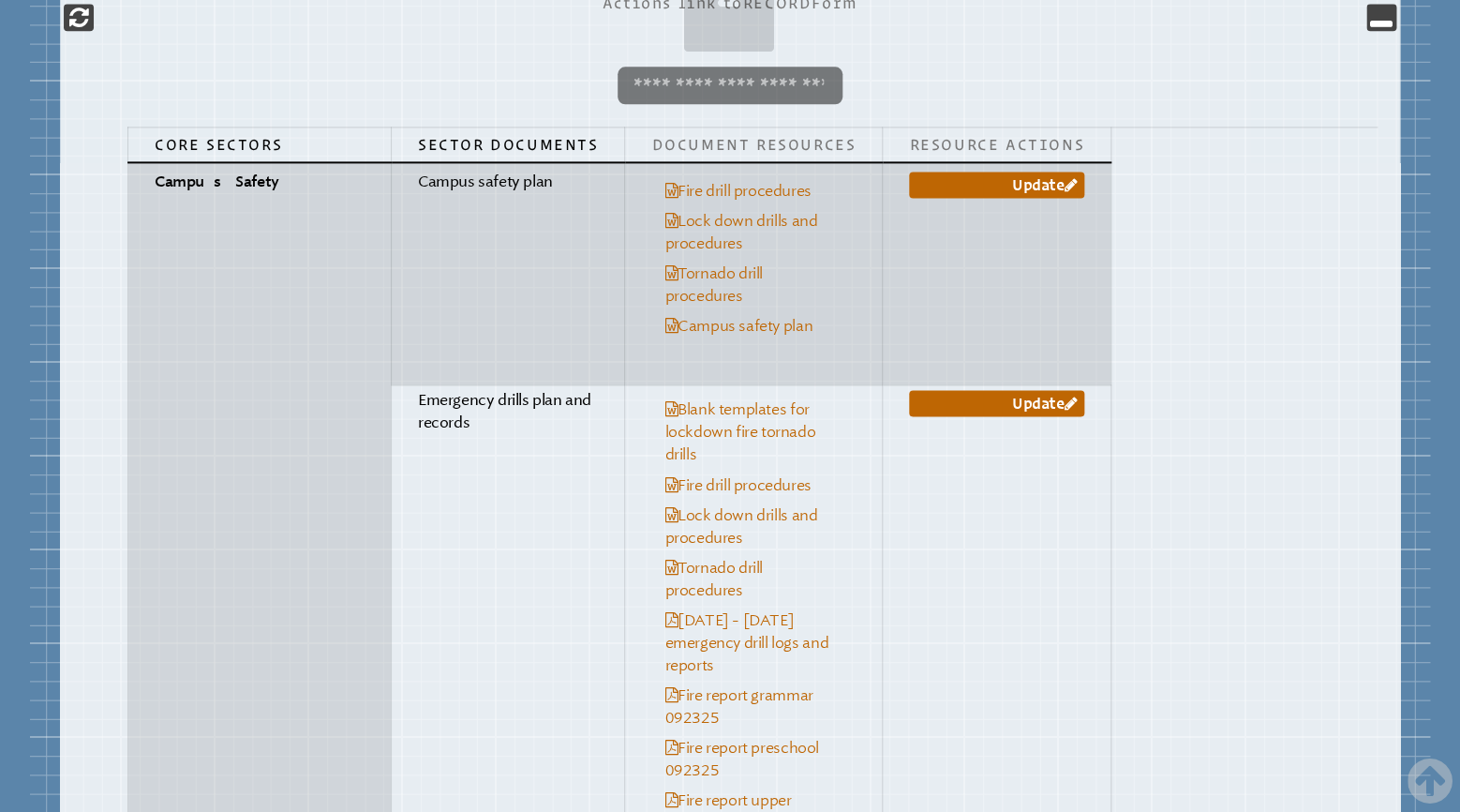
scroll to position [1083, 0]
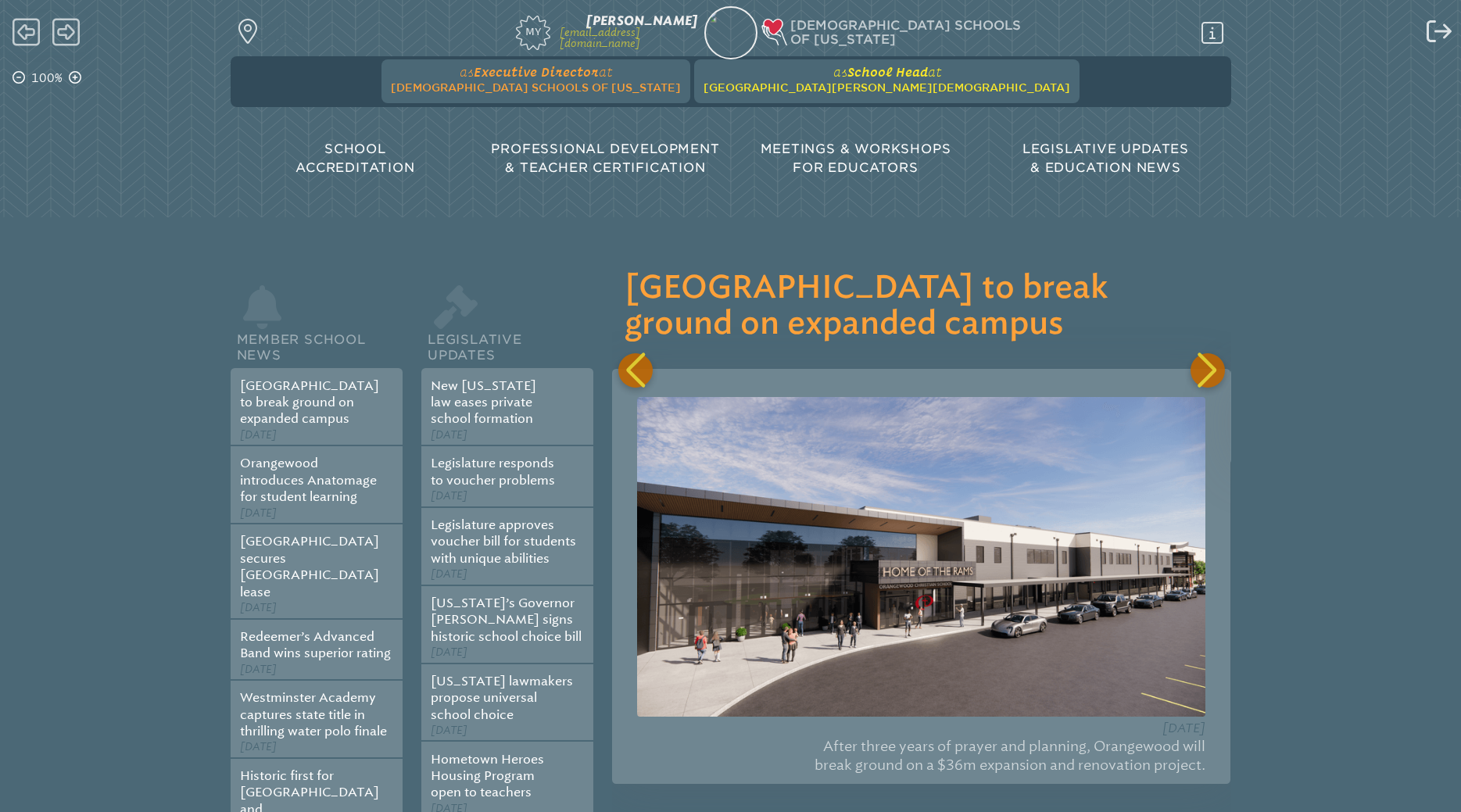
click at [866, 90] on span "[GEOGRAPHIC_DATA][PERSON_NAME][DEMOGRAPHIC_DATA]" at bounding box center [886, 87] width 366 height 12
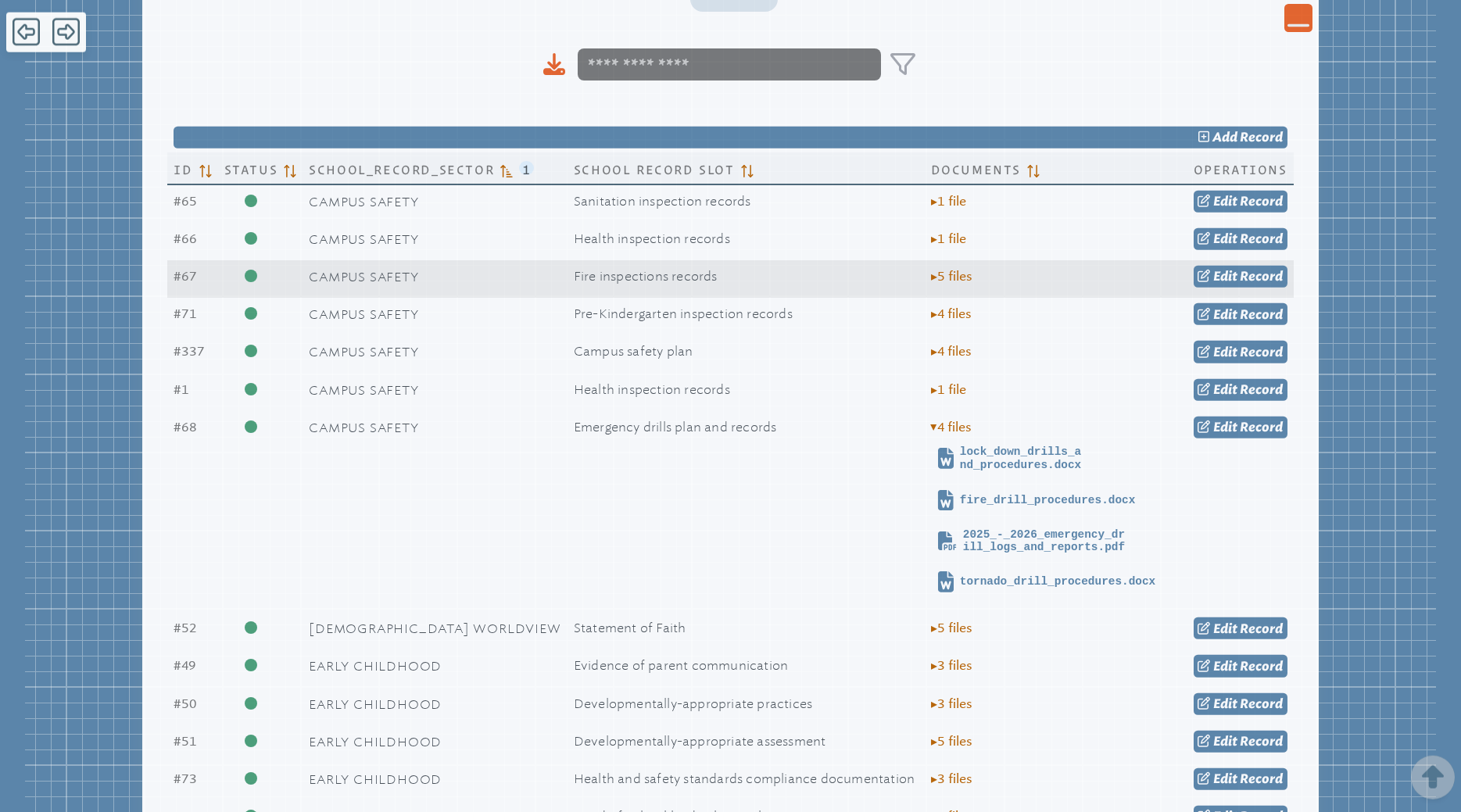
scroll to position [478, 0]
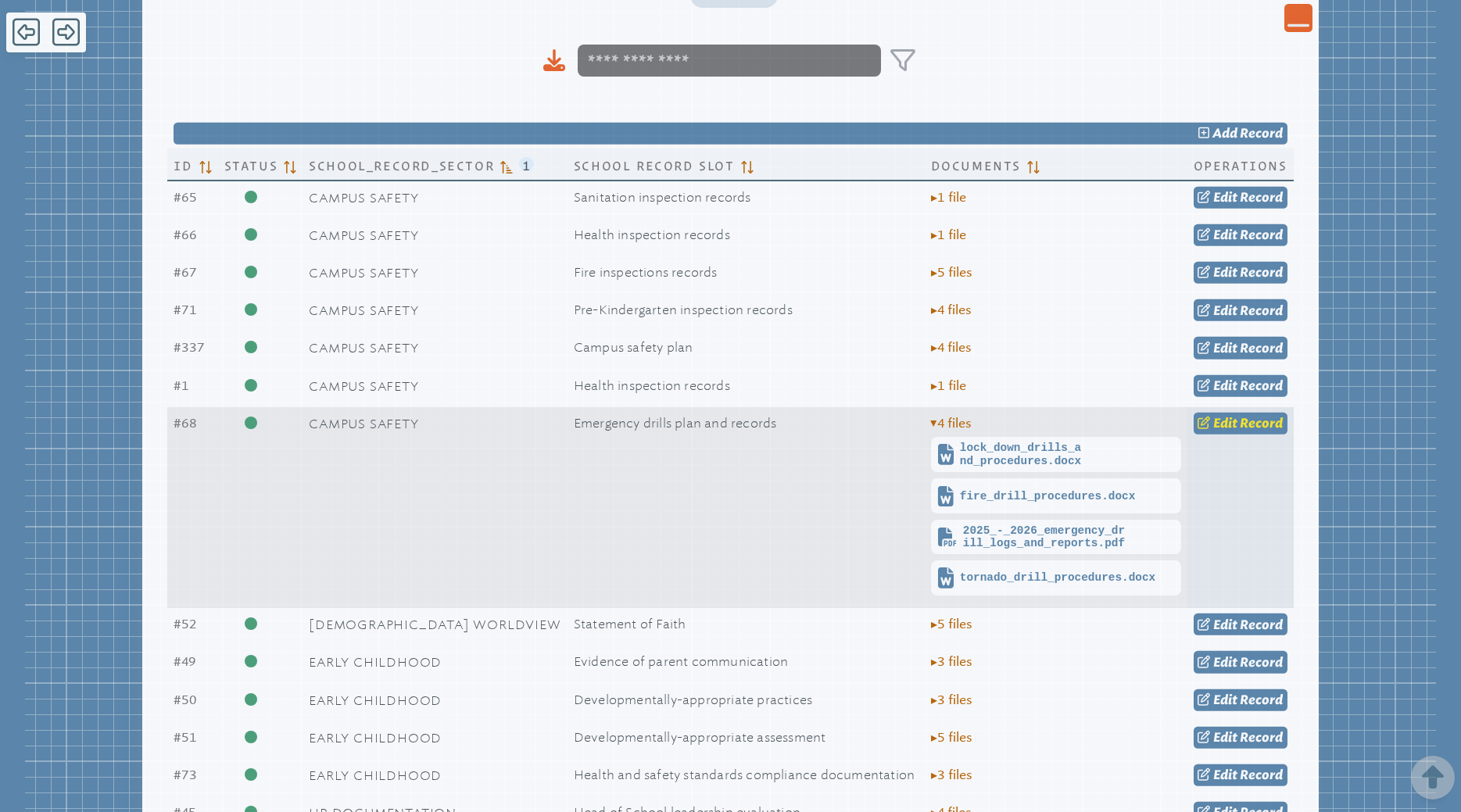
click at [1255, 427] on span "Record" at bounding box center [1260, 423] width 43 height 15
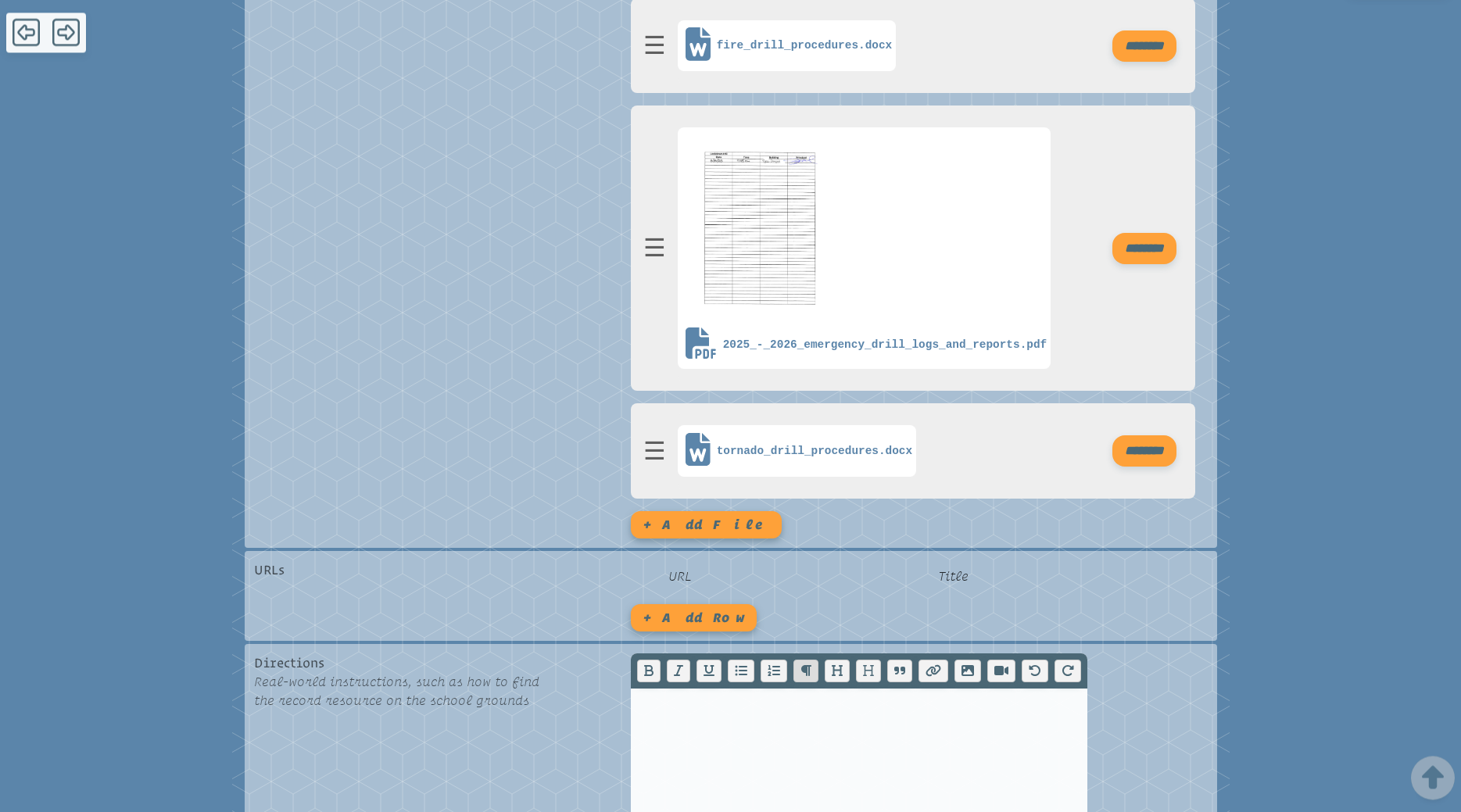
scroll to position [717, 0]
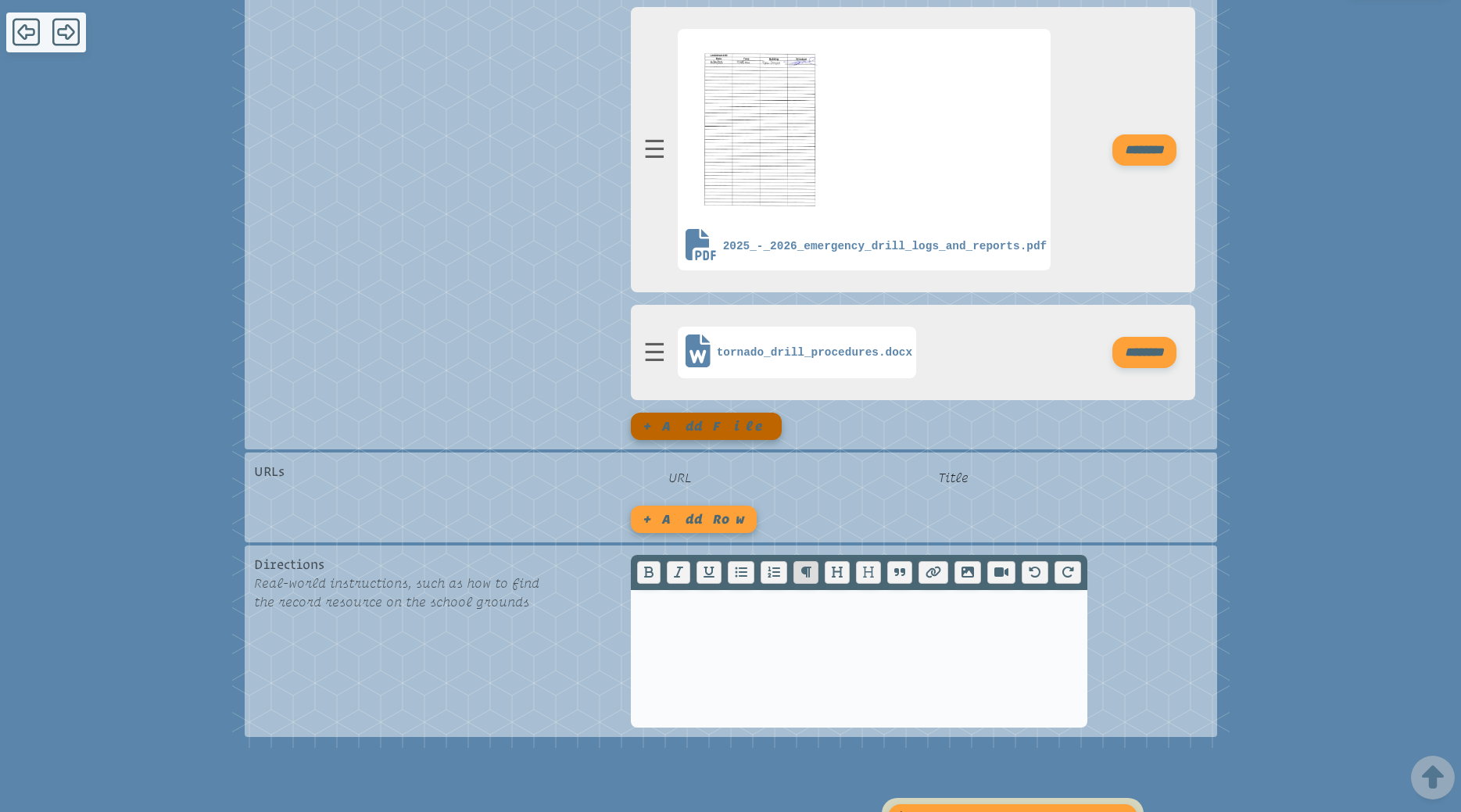
click at [679, 431] on button "+ Add file" at bounding box center [706, 426] width 150 height 27
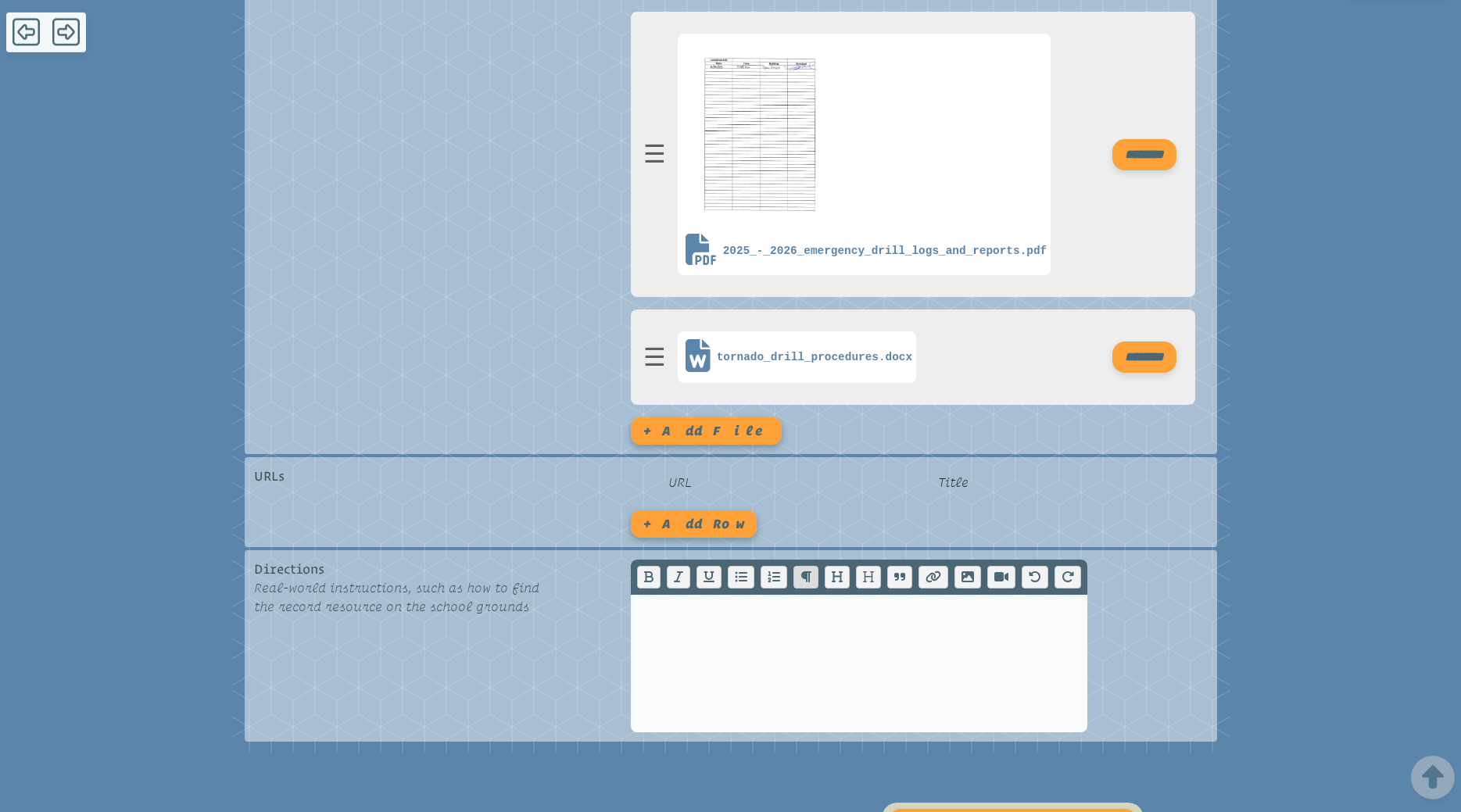
scroll to position [682, 0]
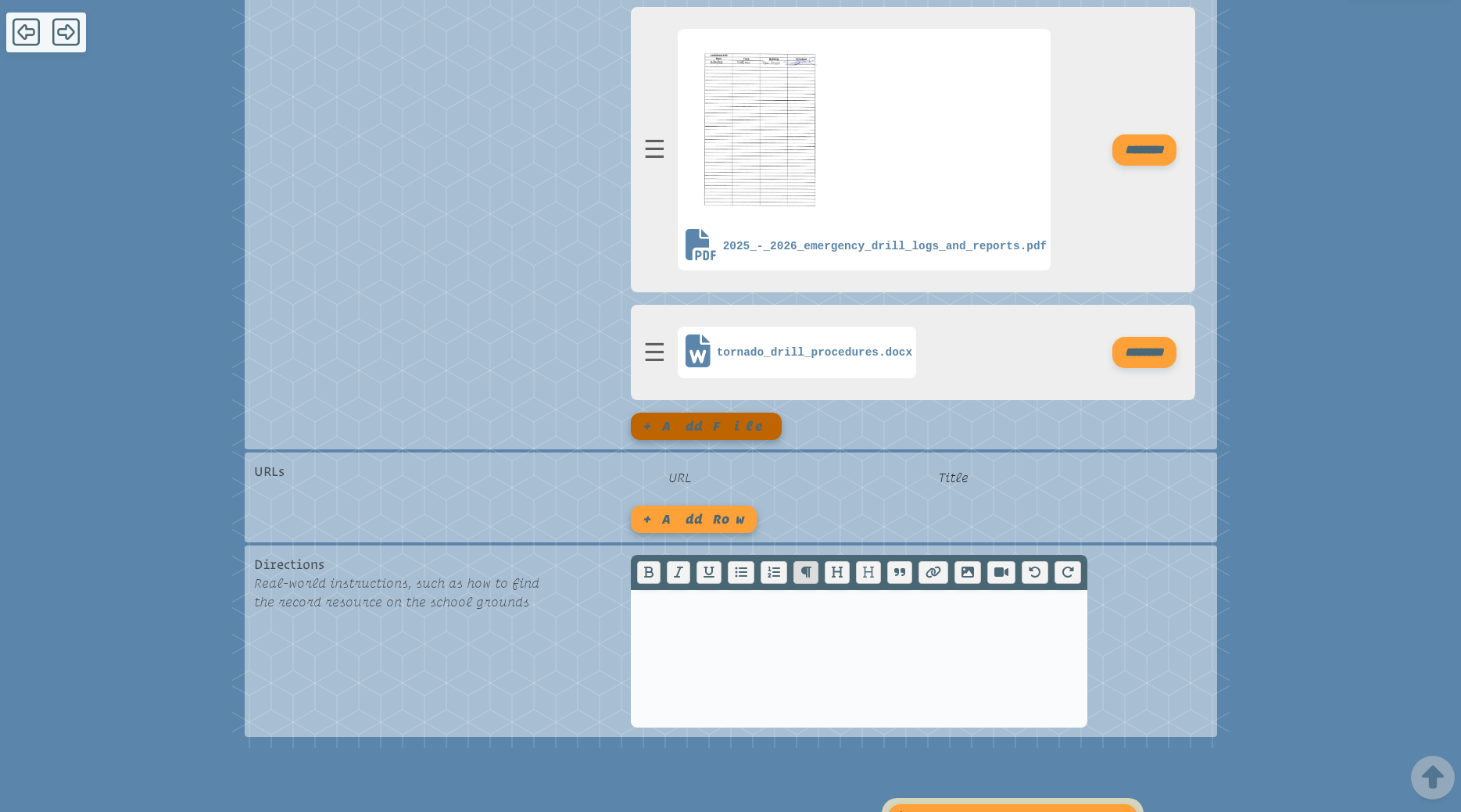
click at [656, 431] on button "+ Add file" at bounding box center [706, 426] width 150 height 27
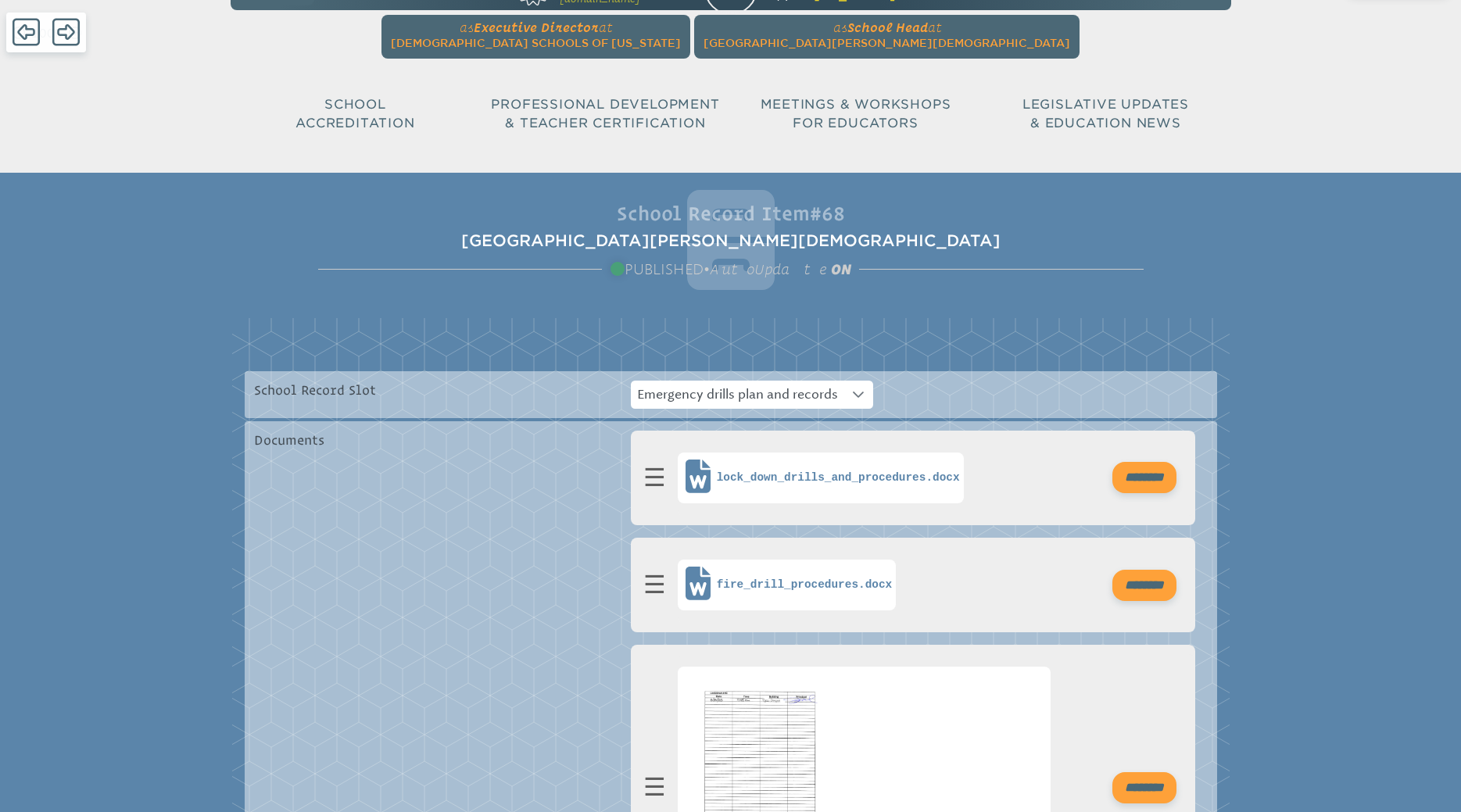
scroll to position [0, 0]
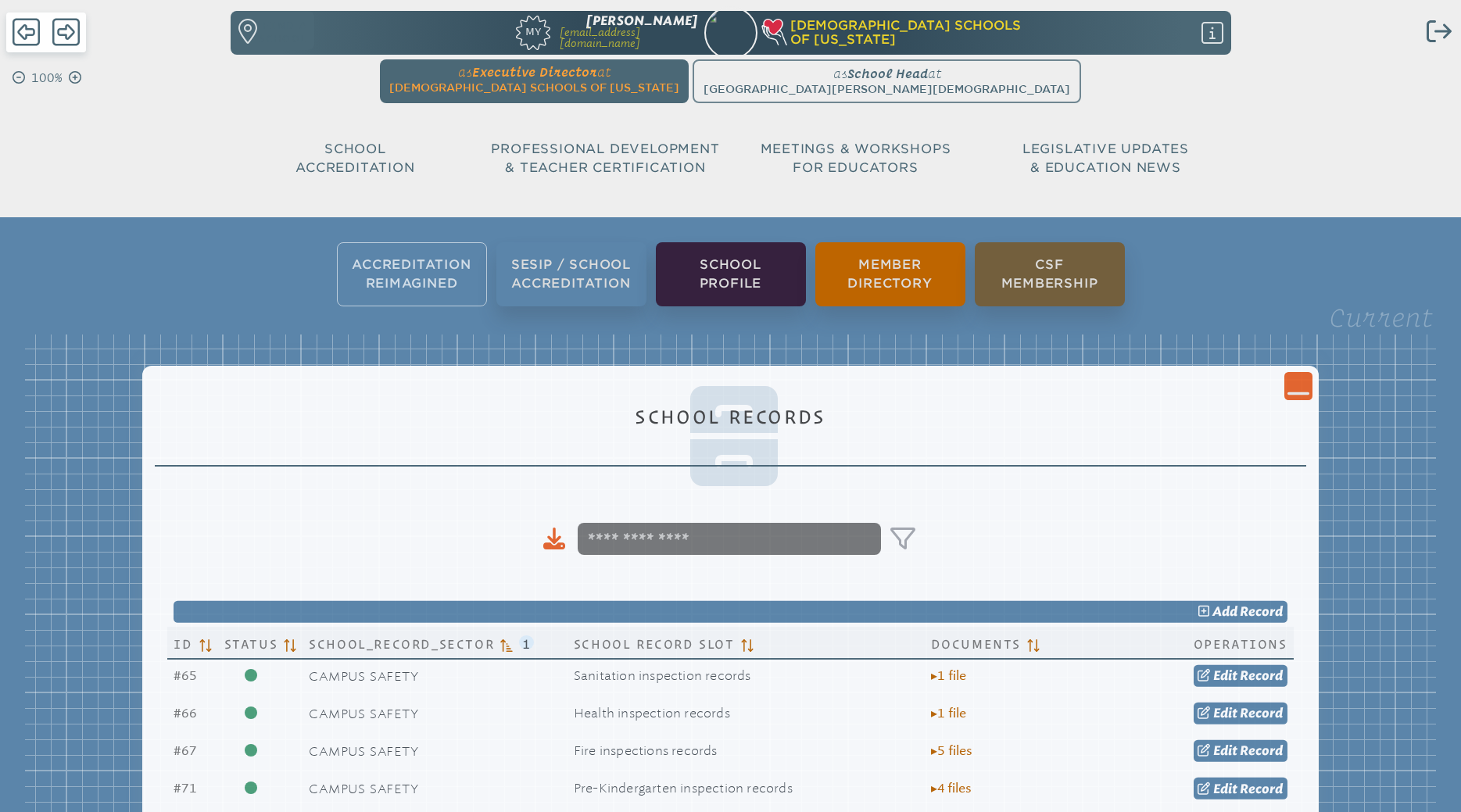
scroll to position [478, 0]
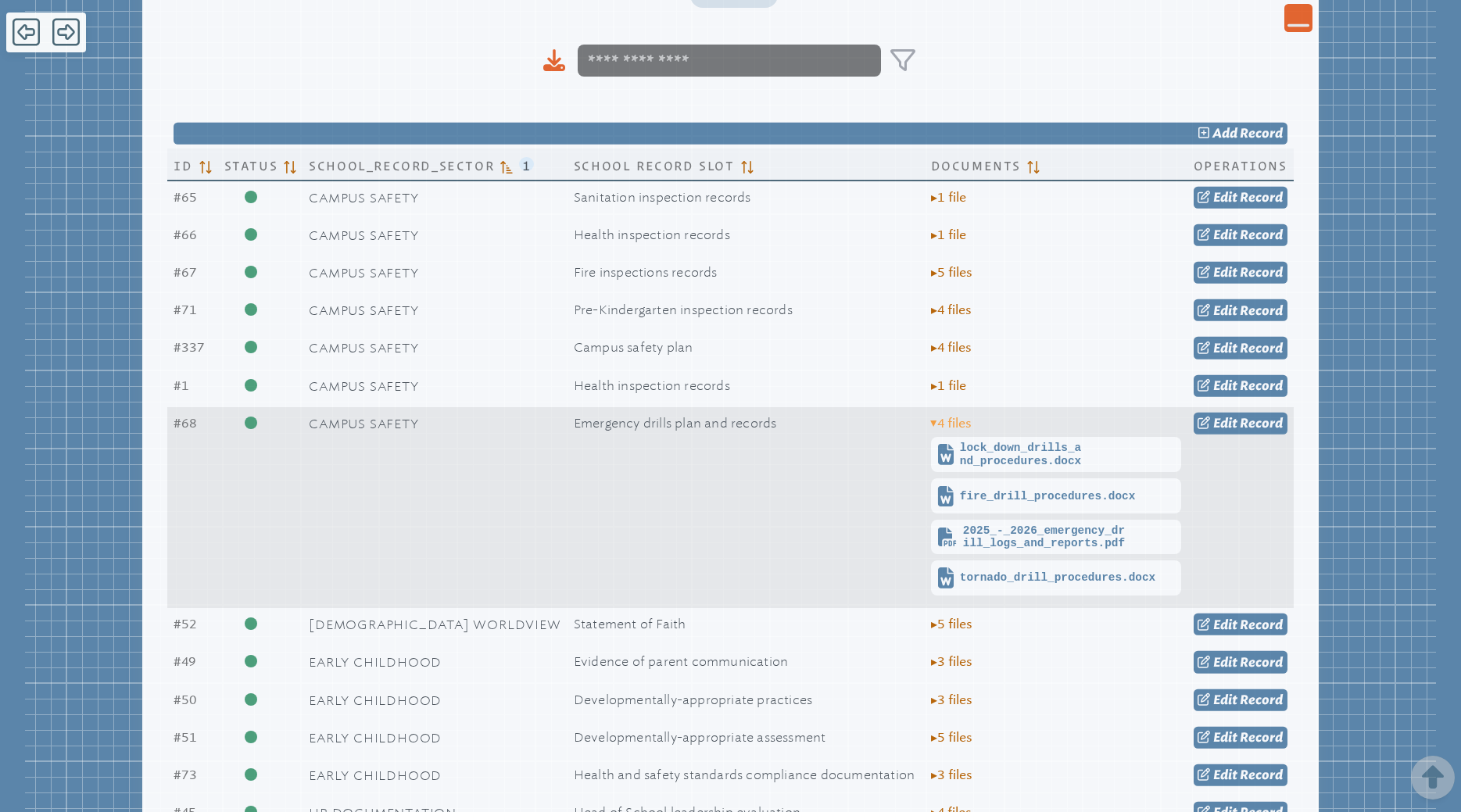
click at [951, 424] on span "▸ 4 file s" at bounding box center [951, 423] width 40 height 14
